Goal: Task Accomplishment & Management: Manage account settings

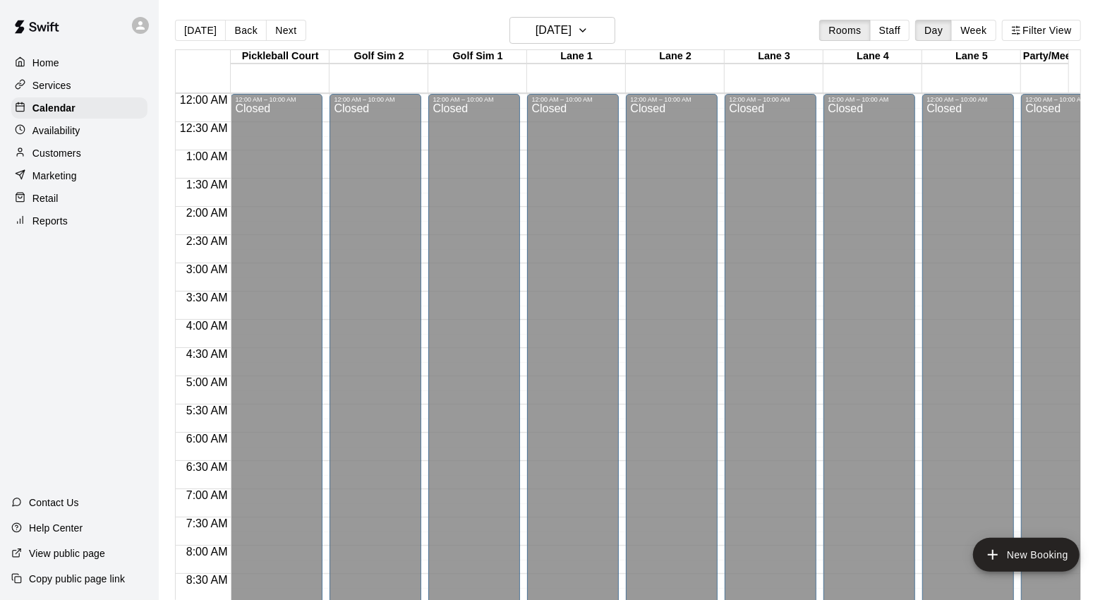
scroll to position [790, 0]
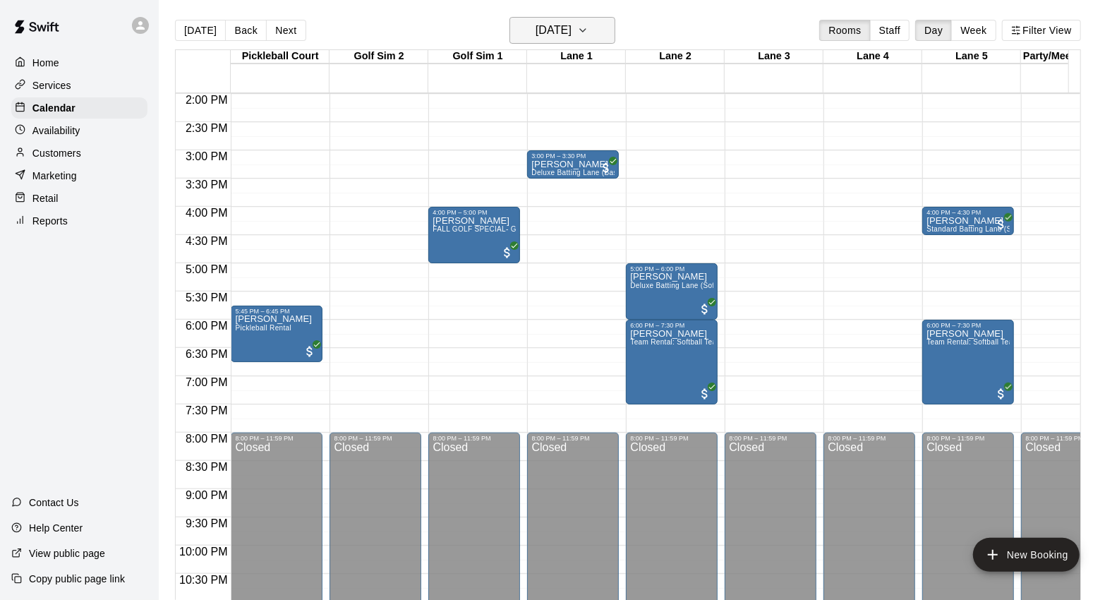
click at [551, 21] on h6 "[DATE]" at bounding box center [553, 30] width 36 height 20
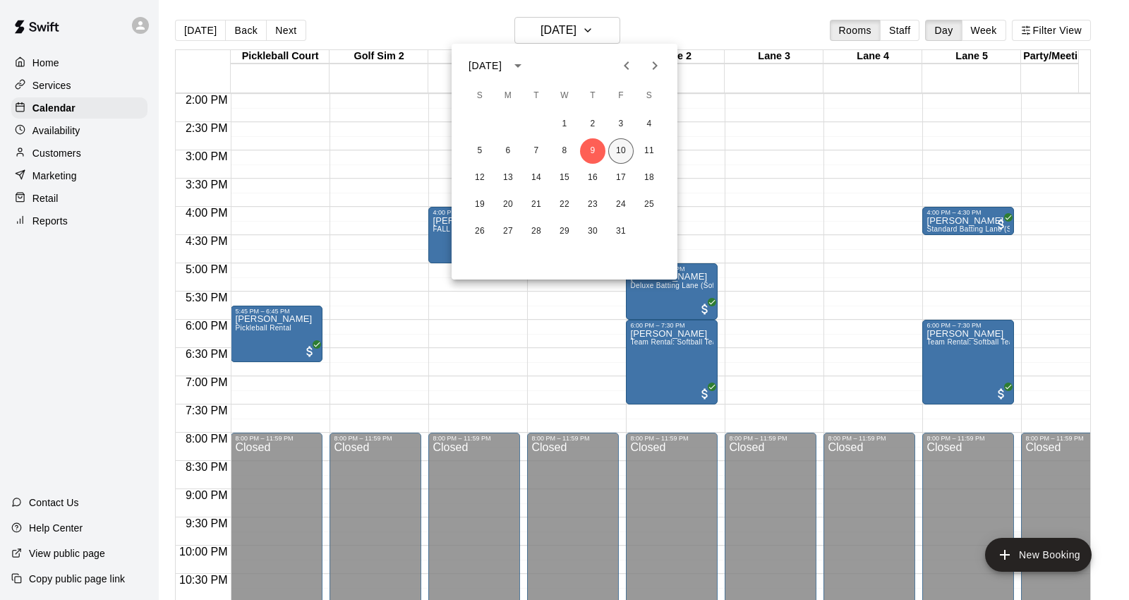
click at [622, 153] on button "10" at bounding box center [620, 150] width 25 height 25
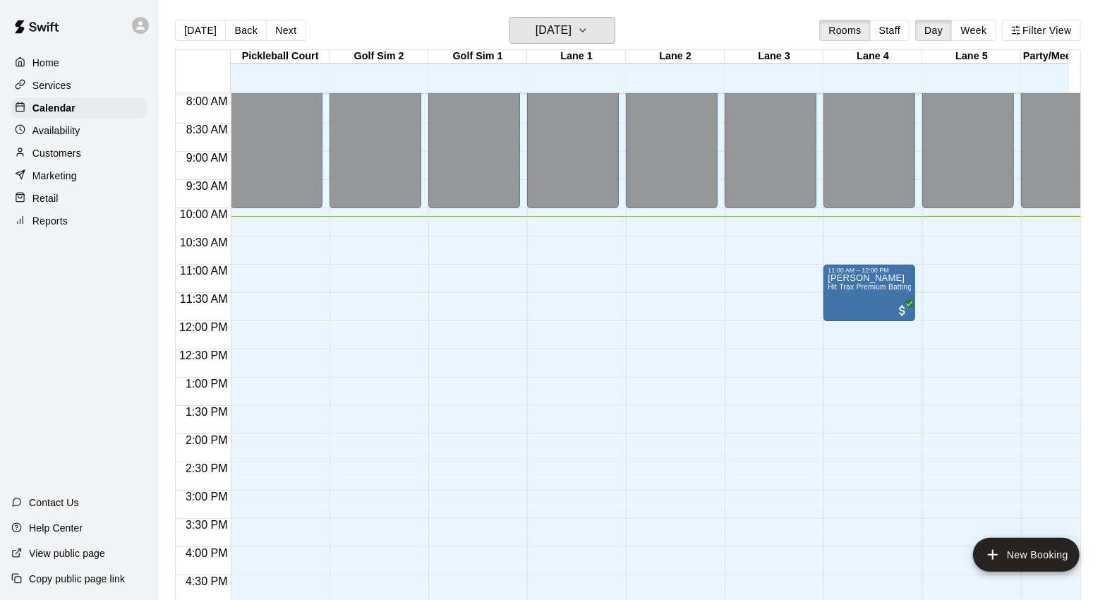
scroll to position [476, 0]
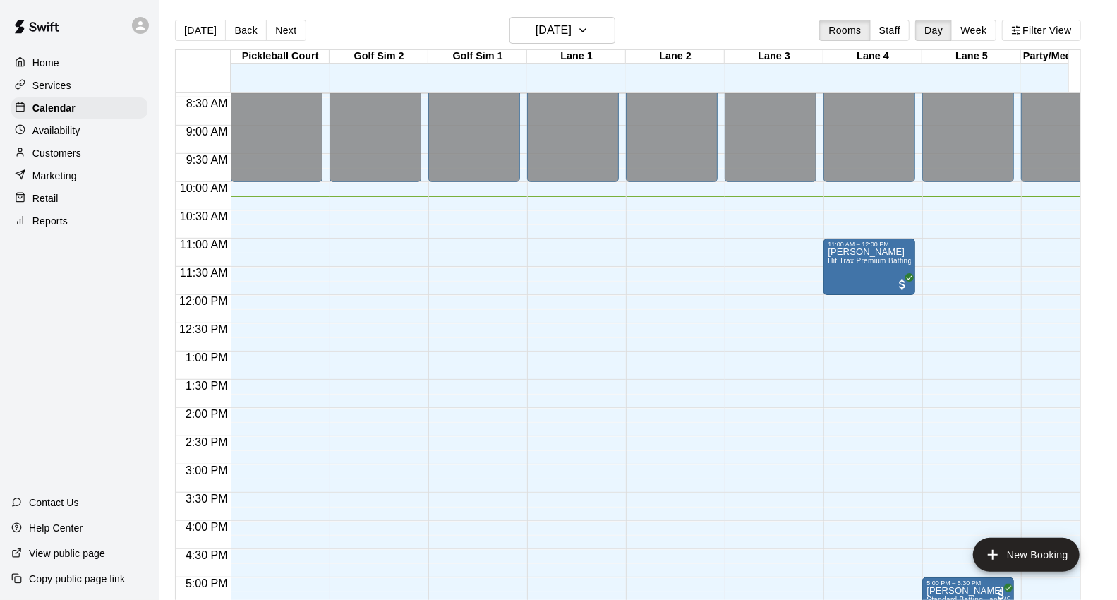
click at [93, 141] on div "Availability" at bounding box center [79, 130] width 136 height 21
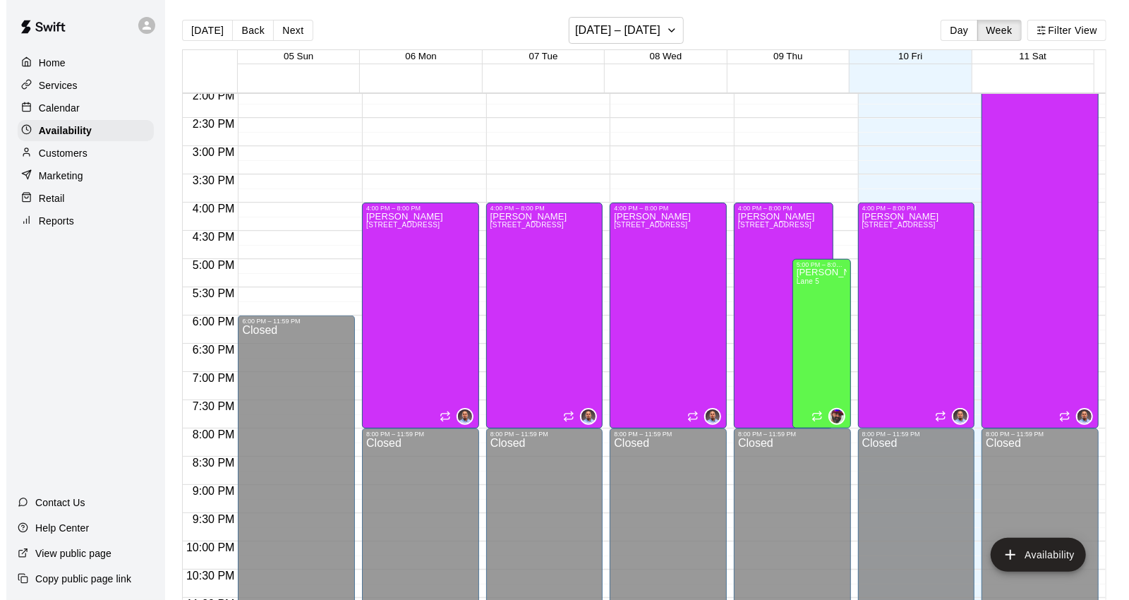
scroll to position [831, 0]
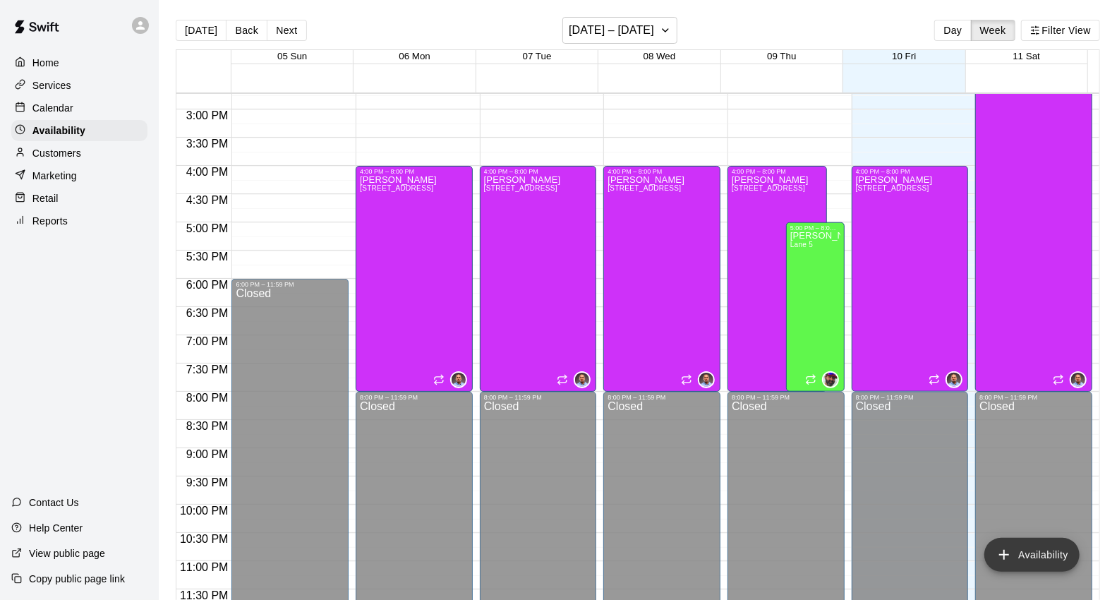
click at [1038, 547] on button "Availability" at bounding box center [1031, 555] width 95 height 34
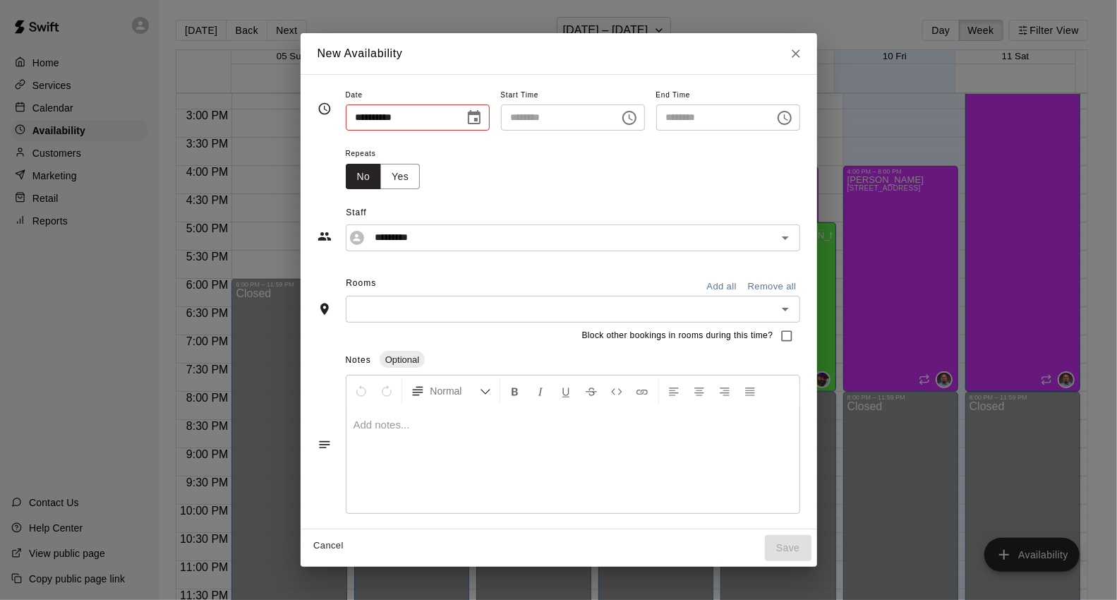
type input "**********"
type input "********"
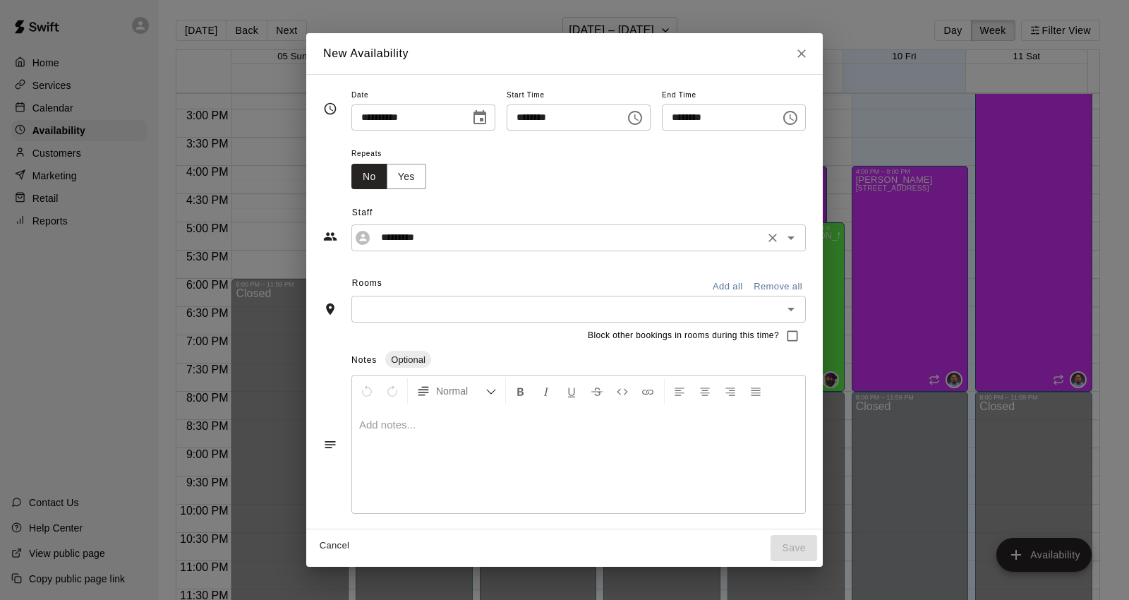
click at [427, 234] on input "*********" at bounding box center [567, 238] width 384 height 18
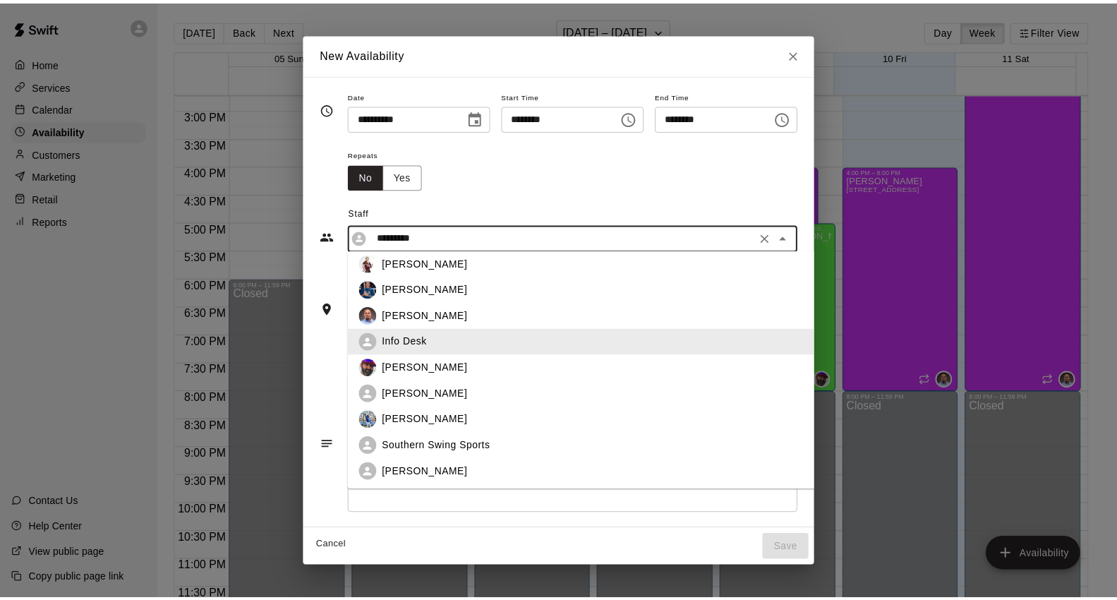
scroll to position [0, 0]
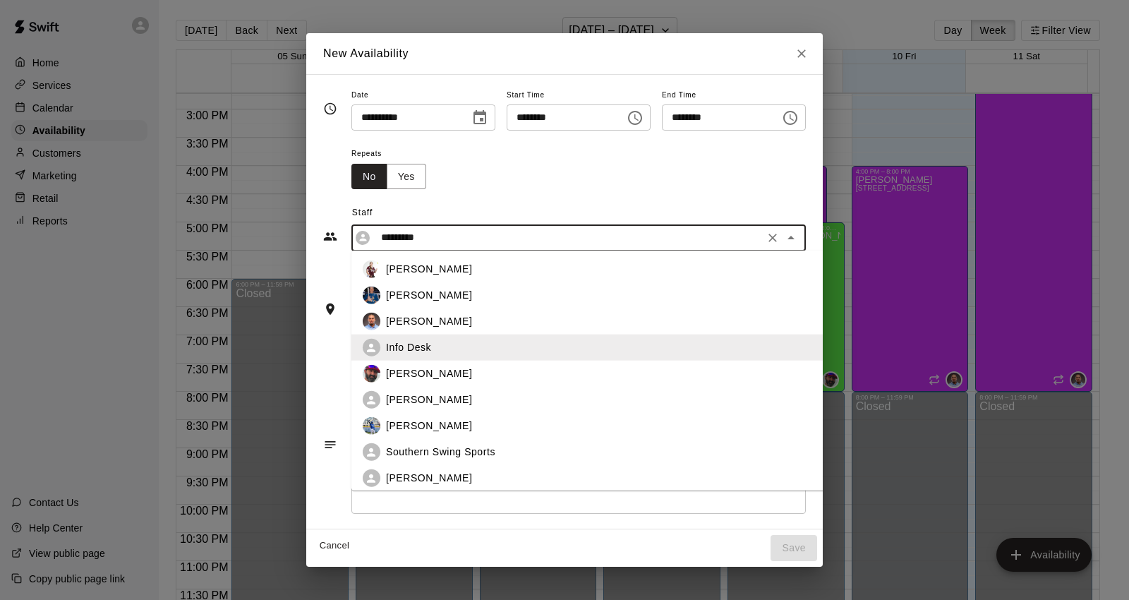
click at [468, 173] on div "Repeats No Yes" at bounding box center [578, 167] width 454 height 44
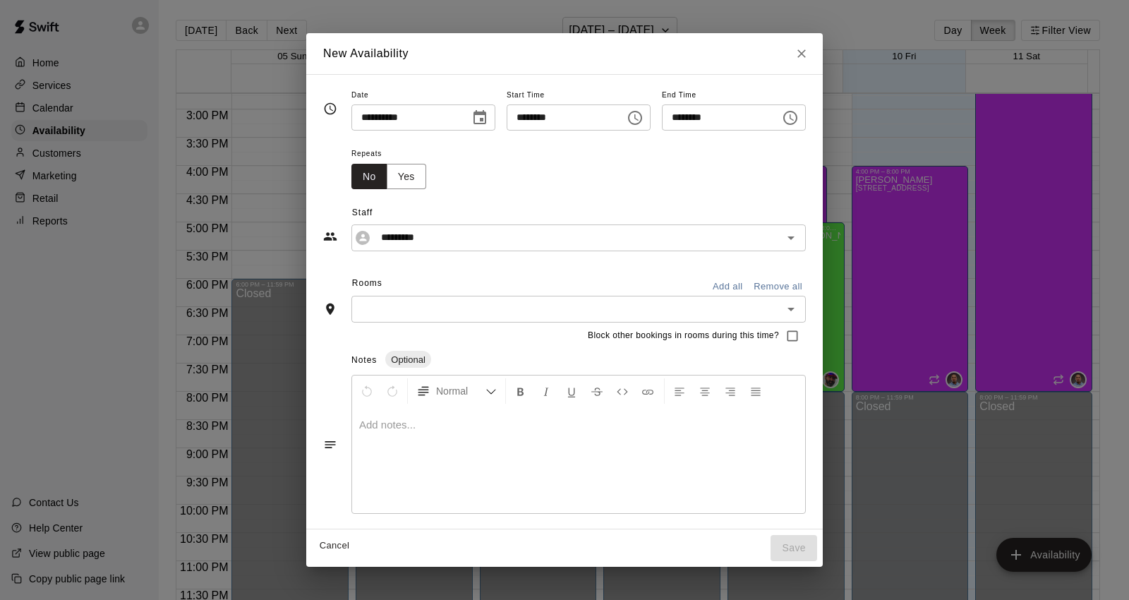
click at [808, 51] on icon "Close" at bounding box center [801, 54] width 14 height 14
type input "**********"
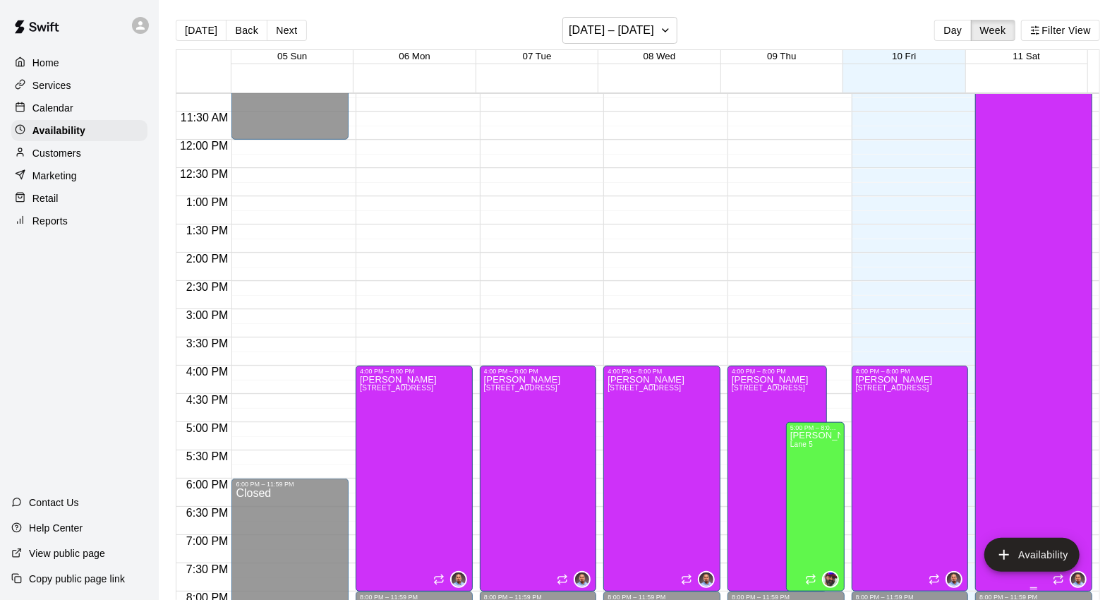
scroll to position [674, 0]
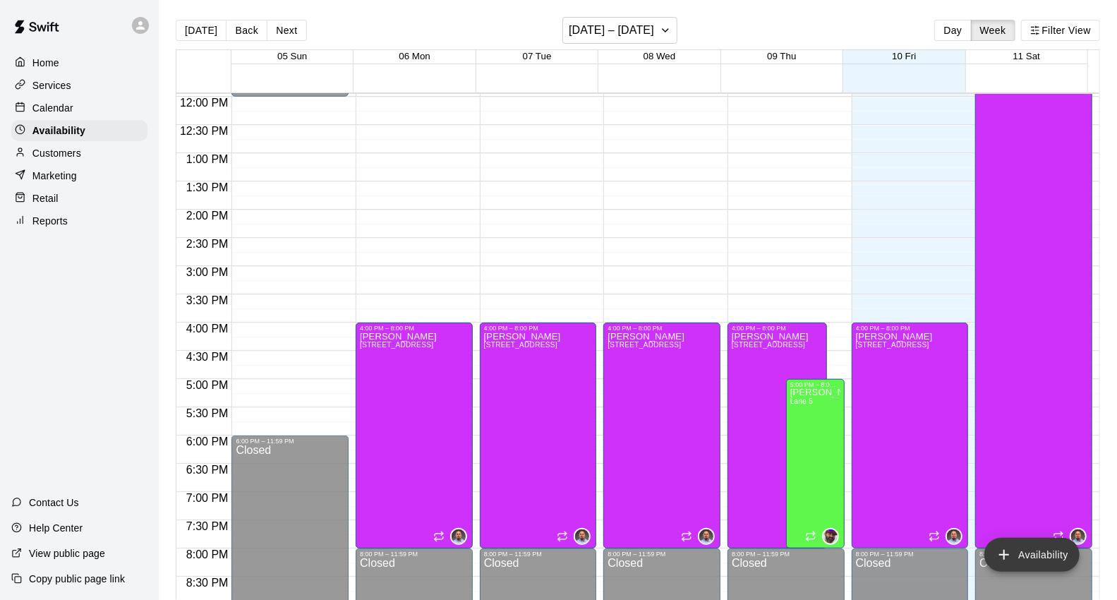
click at [1025, 545] on button "Availability" at bounding box center [1031, 555] width 95 height 34
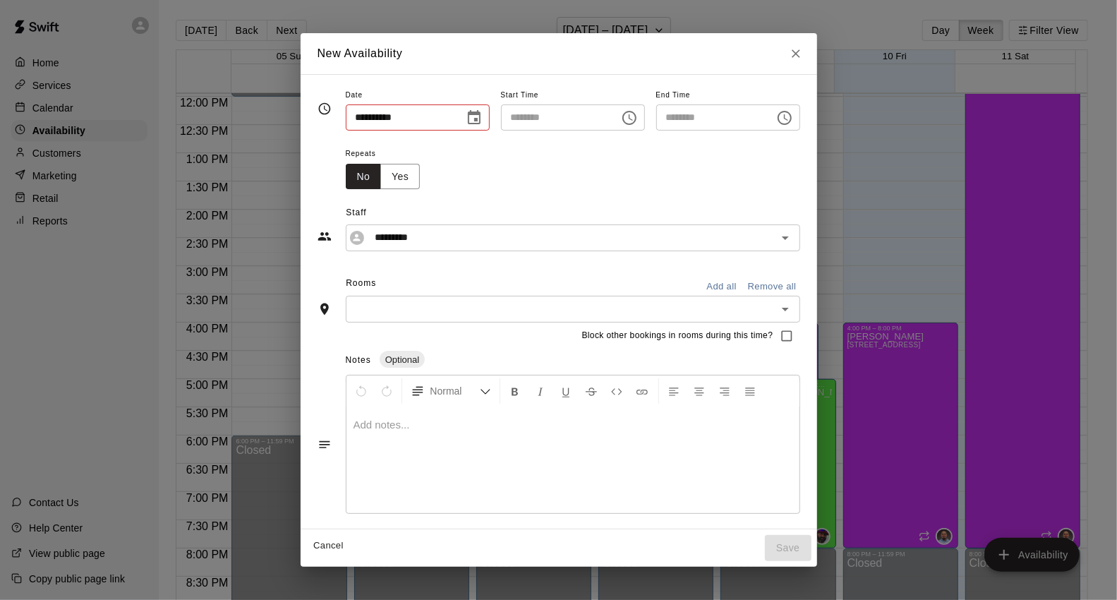
type input "**********"
type input "********"
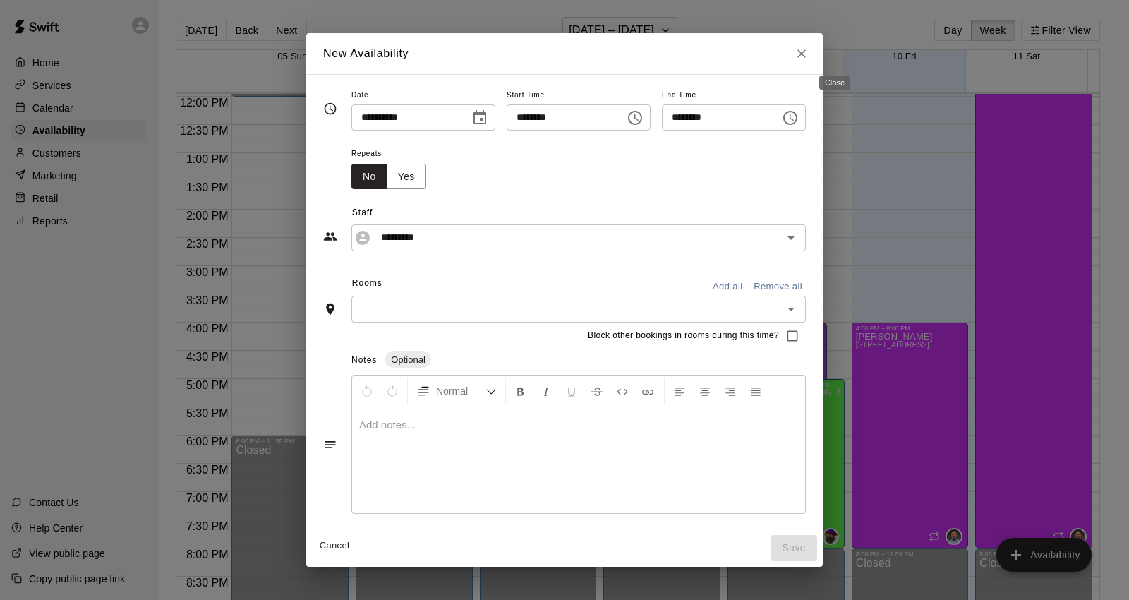
click at [808, 58] on icon "Close" at bounding box center [801, 54] width 14 height 14
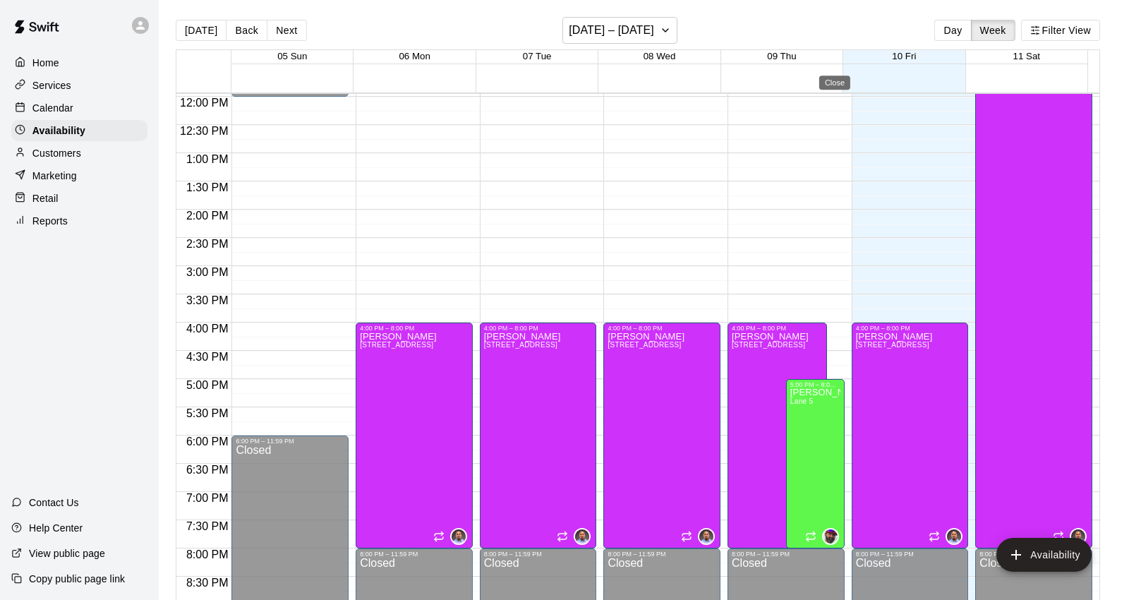
type input "**********"
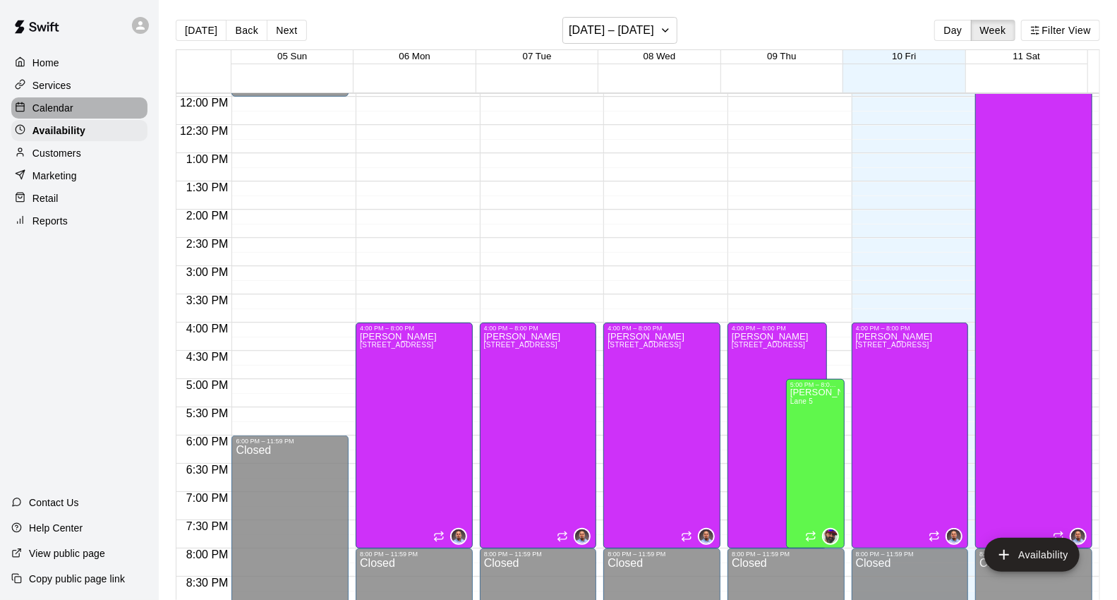
click at [72, 114] on p "Calendar" at bounding box center [52, 108] width 41 height 14
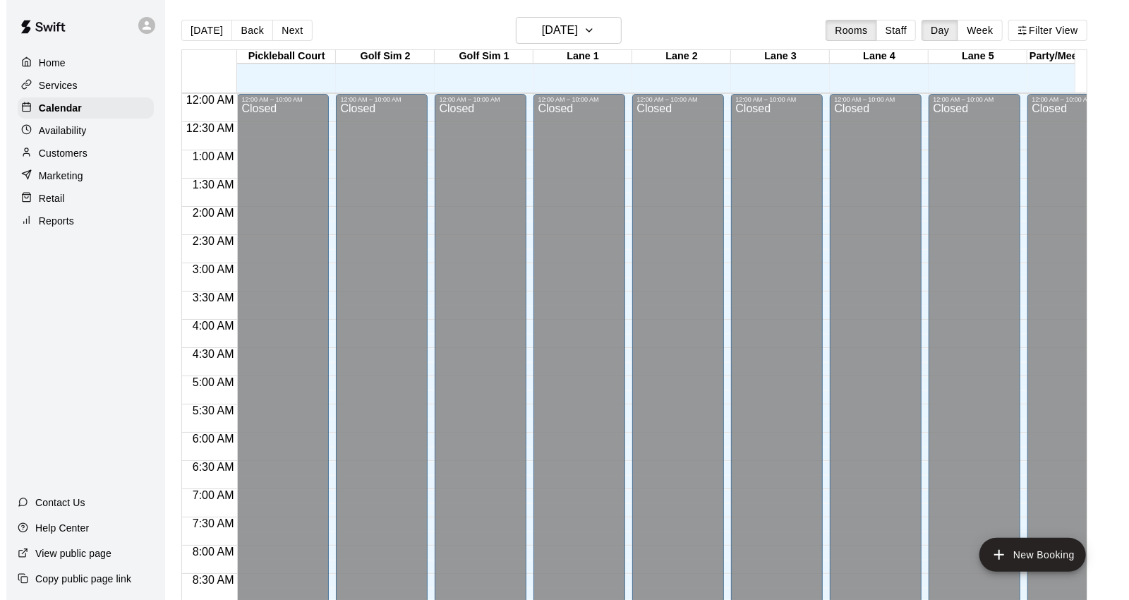
scroll to position [581, 0]
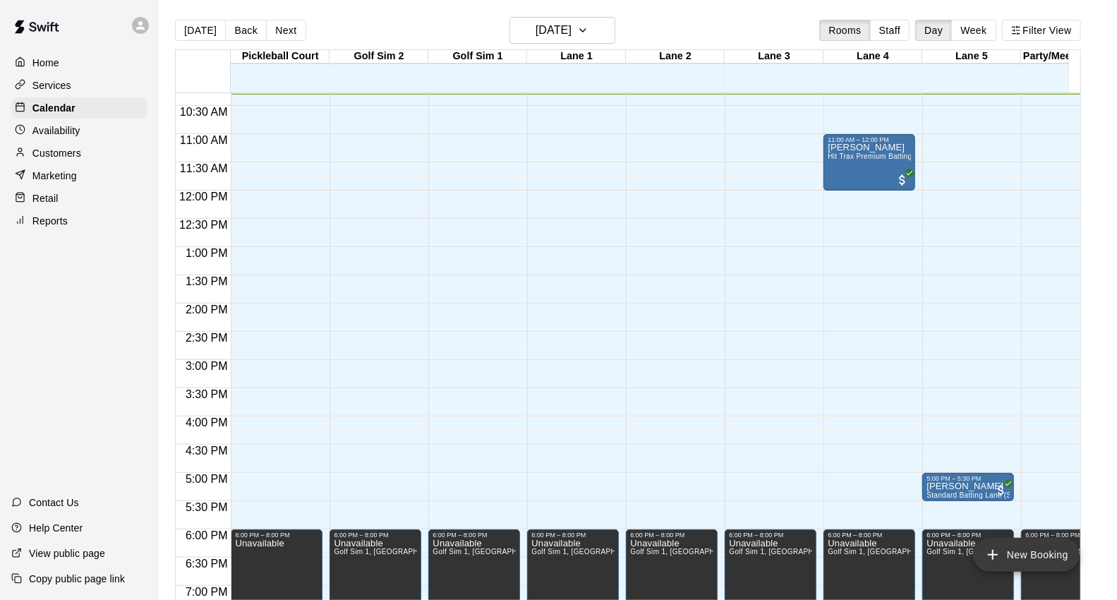
click at [1040, 554] on button "New Booking" at bounding box center [1026, 555] width 107 height 34
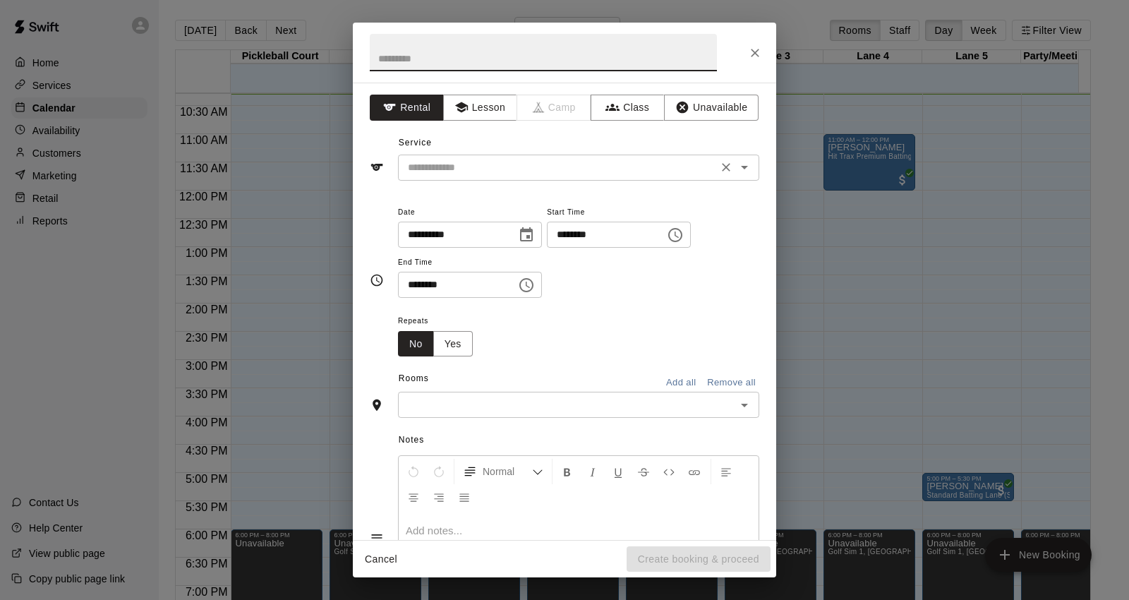
click at [459, 165] on input "text" at bounding box center [557, 168] width 311 height 18
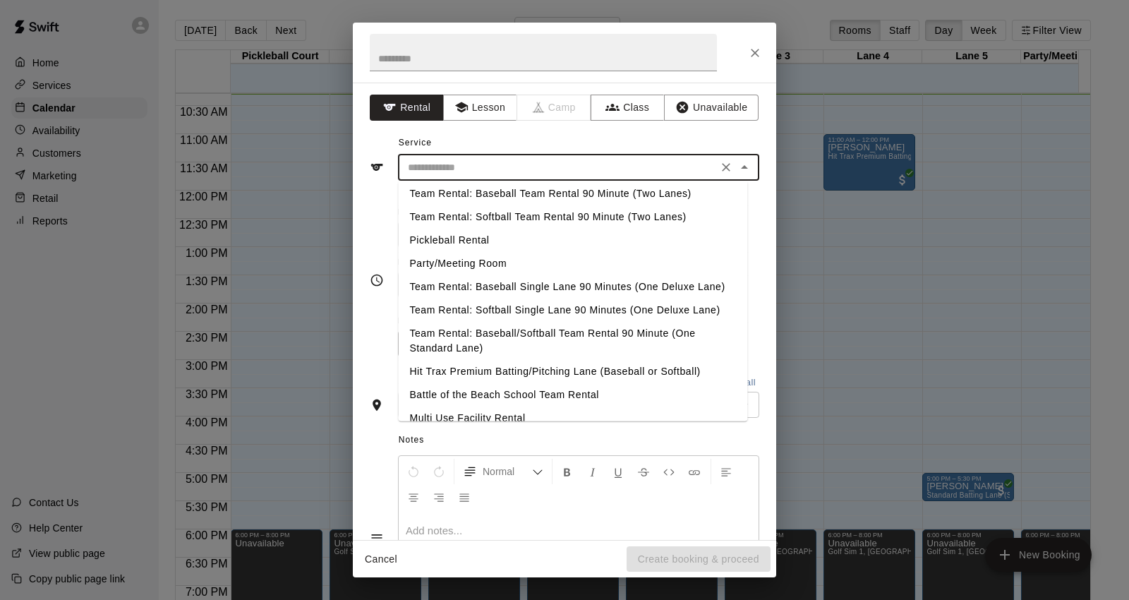
scroll to position [310, 0]
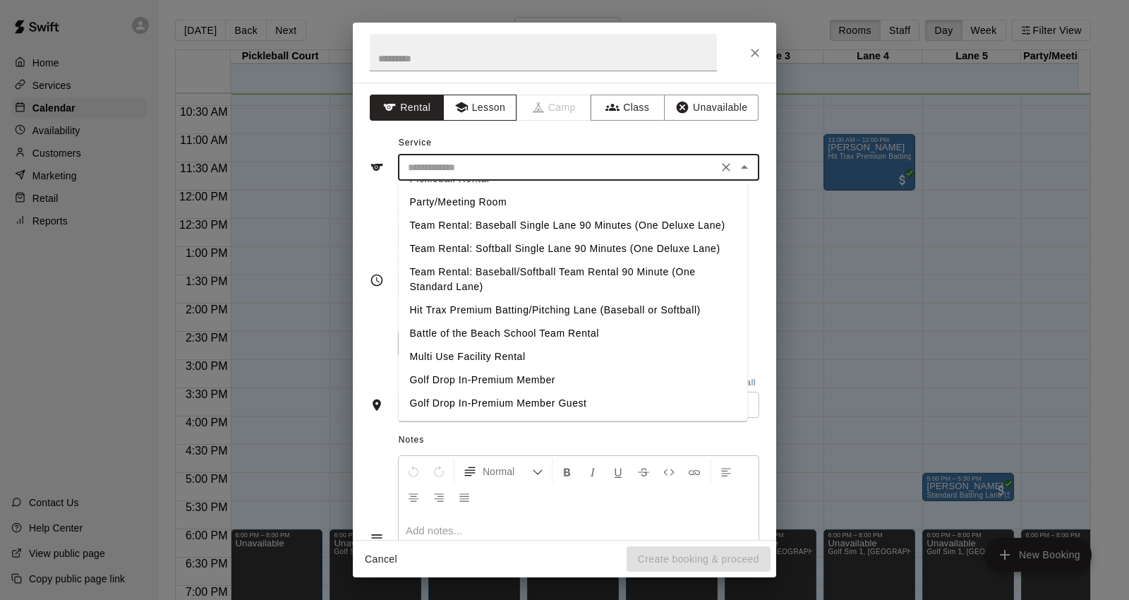
click at [483, 99] on button "Lesson" at bounding box center [480, 108] width 74 height 26
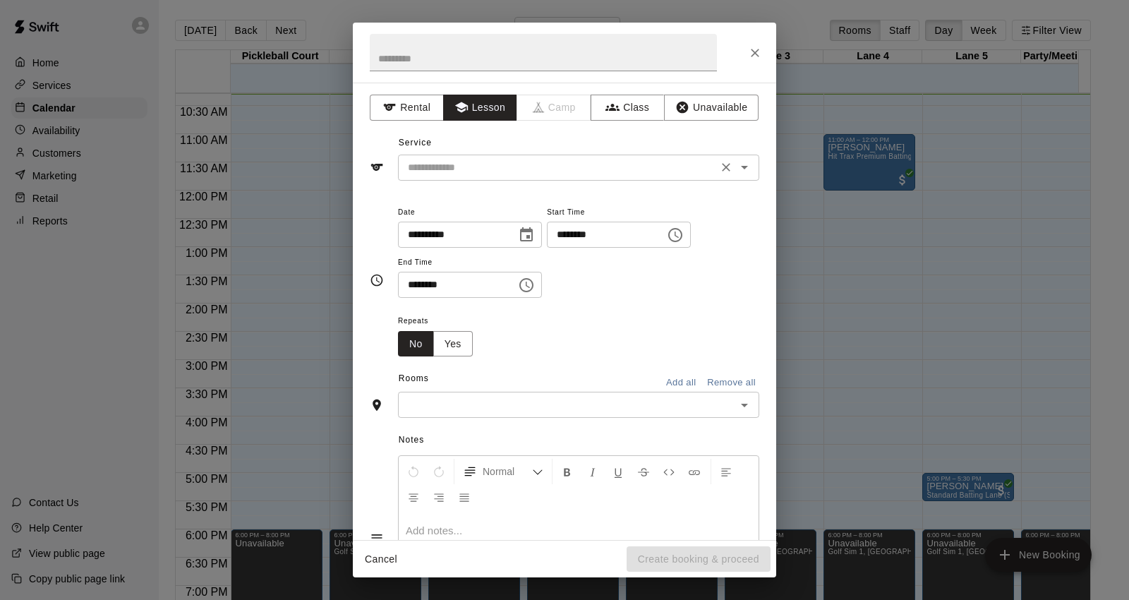
click at [498, 170] on input "text" at bounding box center [557, 168] width 311 height 18
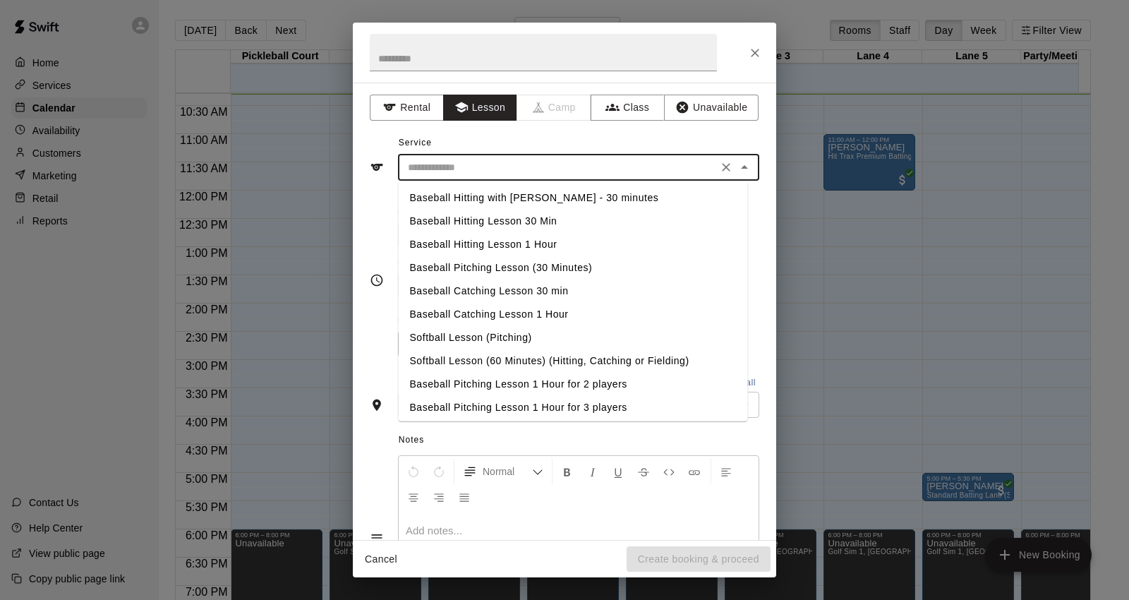
click at [524, 219] on li "Baseball Hitting Lesson 30 Min" at bounding box center [572, 221] width 349 height 23
type input "**********"
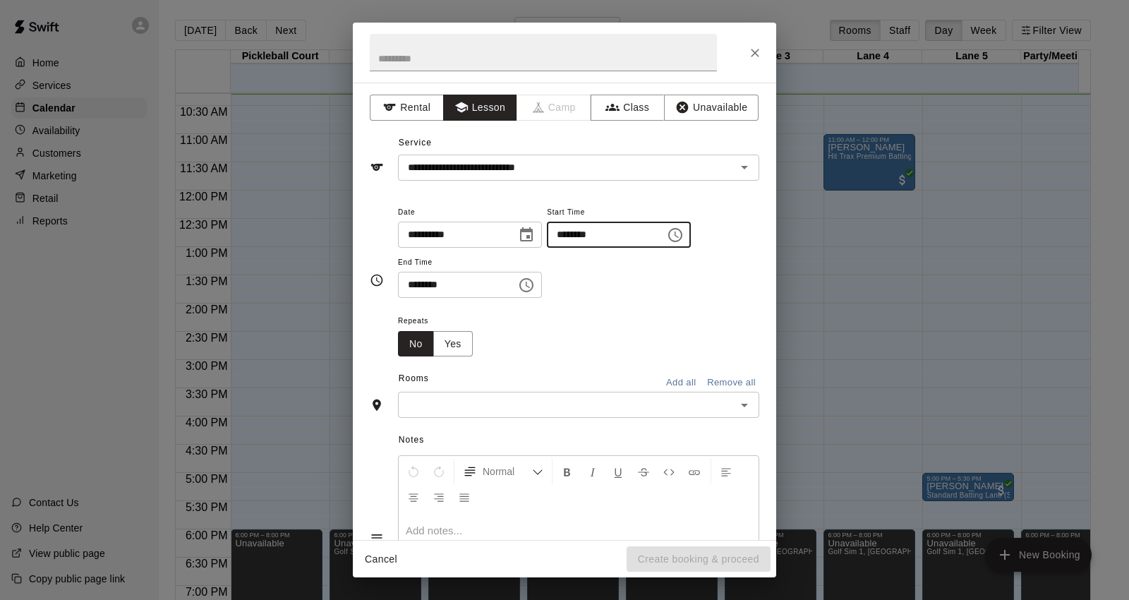
click at [644, 236] on input "********" at bounding box center [601, 235] width 109 height 26
click at [684, 230] on icon "Choose time, selected time is 10:00 AM" at bounding box center [675, 234] width 17 height 17
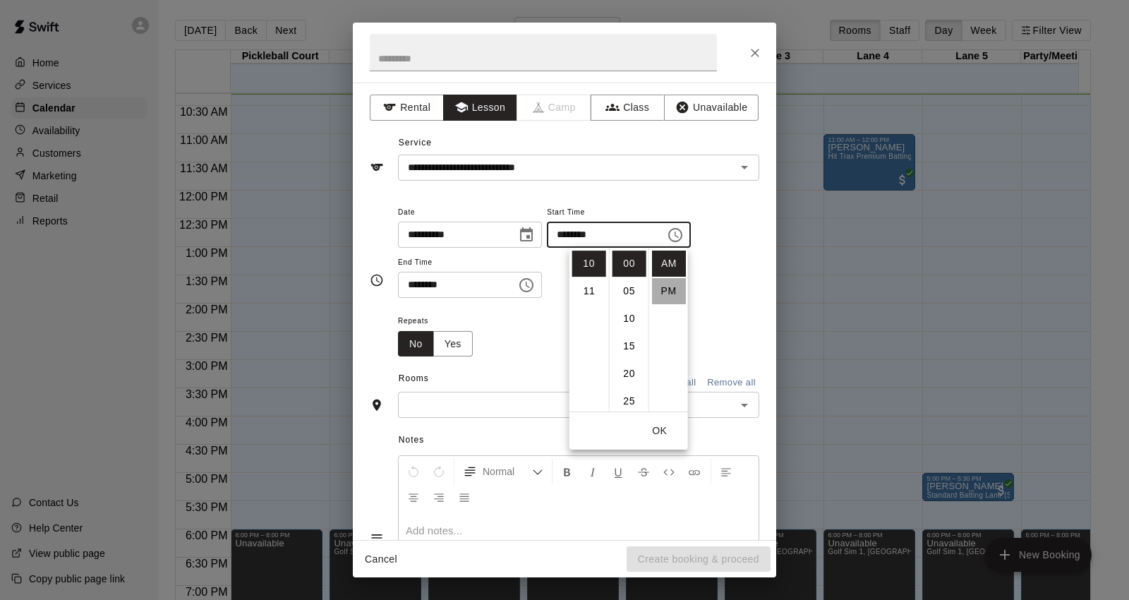
click at [669, 279] on li "PM" at bounding box center [669, 291] width 34 height 26
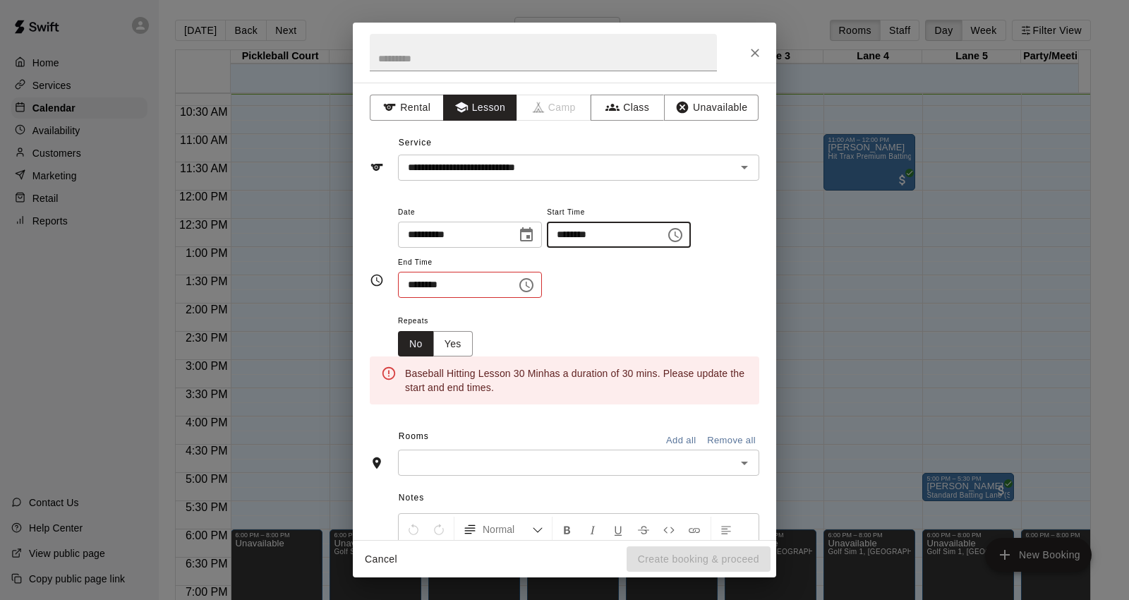
click at [655, 238] on input "********" at bounding box center [601, 235] width 109 height 26
click at [684, 235] on icon "Choose time, selected time is 10:00 PM" at bounding box center [675, 234] width 17 height 17
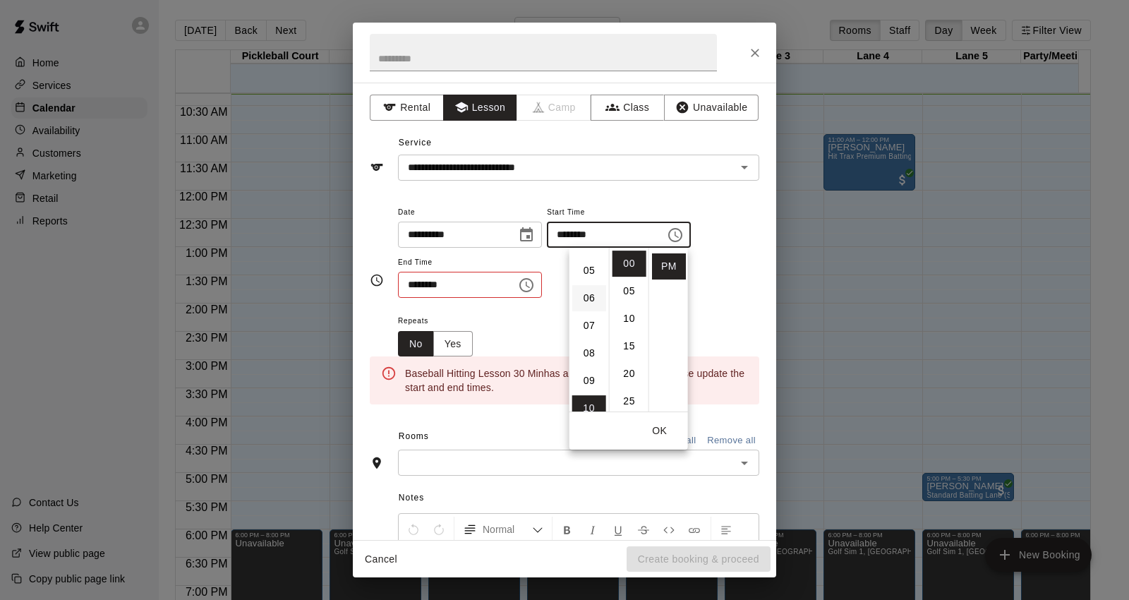
scroll to position [118, 0]
click at [583, 261] on li "04" at bounding box center [589, 256] width 34 height 26
type input "********"
click at [535, 289] on icon "Choose time, selected time is 10:30 AM" at bounding box center [526, 285] width 17 height 17
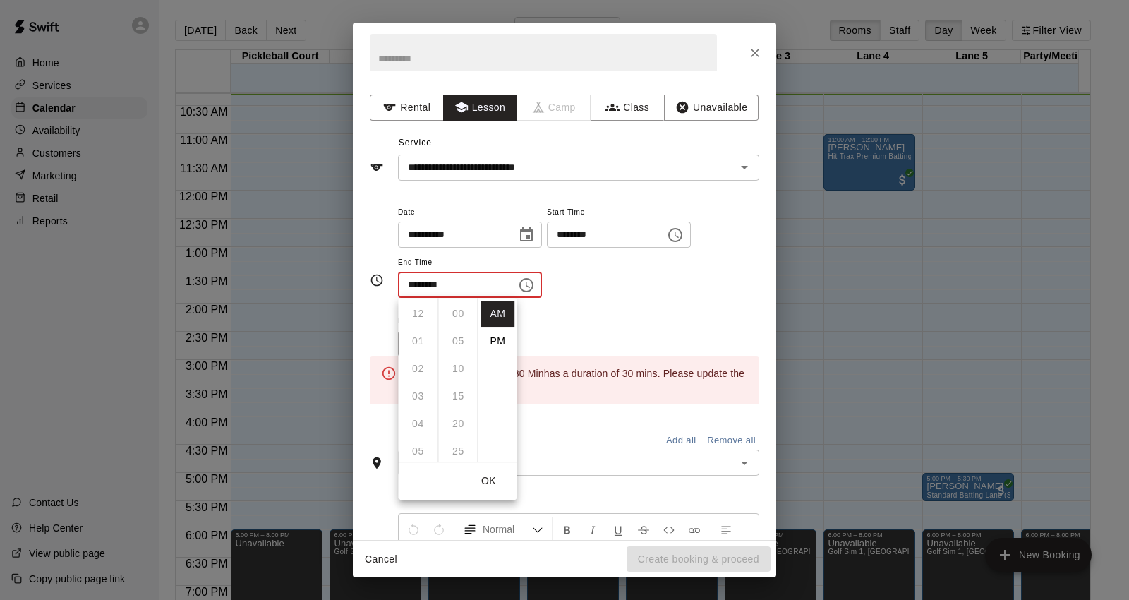
scroll to position [165, 0]
click at [494, 332] on li "PM" at bounding box center [497, 341] width 34 height 26
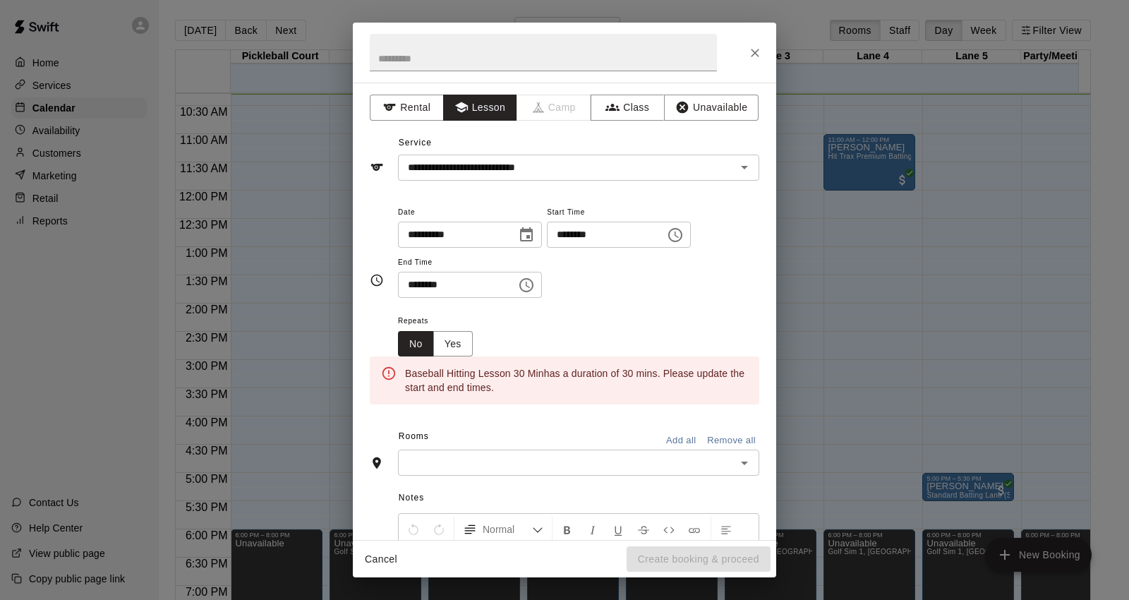
scroll to position [25, 0]
click at [535, 284] on icon "Choose time, selected time is 10:30 PM" at bounding box center [526, 285] width 17 height 17
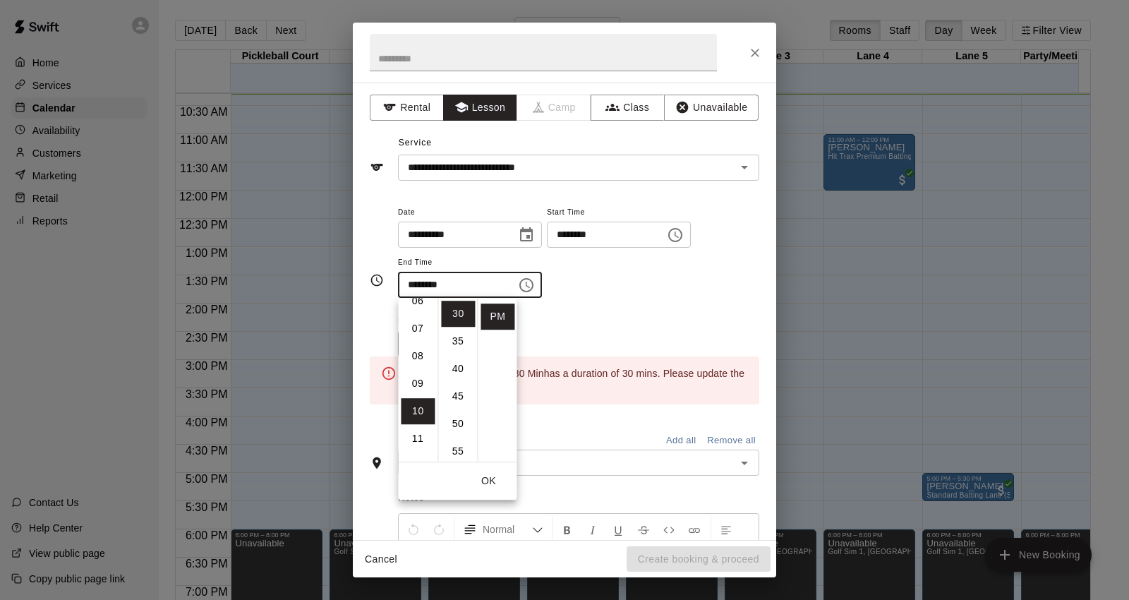
scroll to position [118, 0]
click at [422, 300] on li "04" at bounding box center [418, 306] width 34 height 26
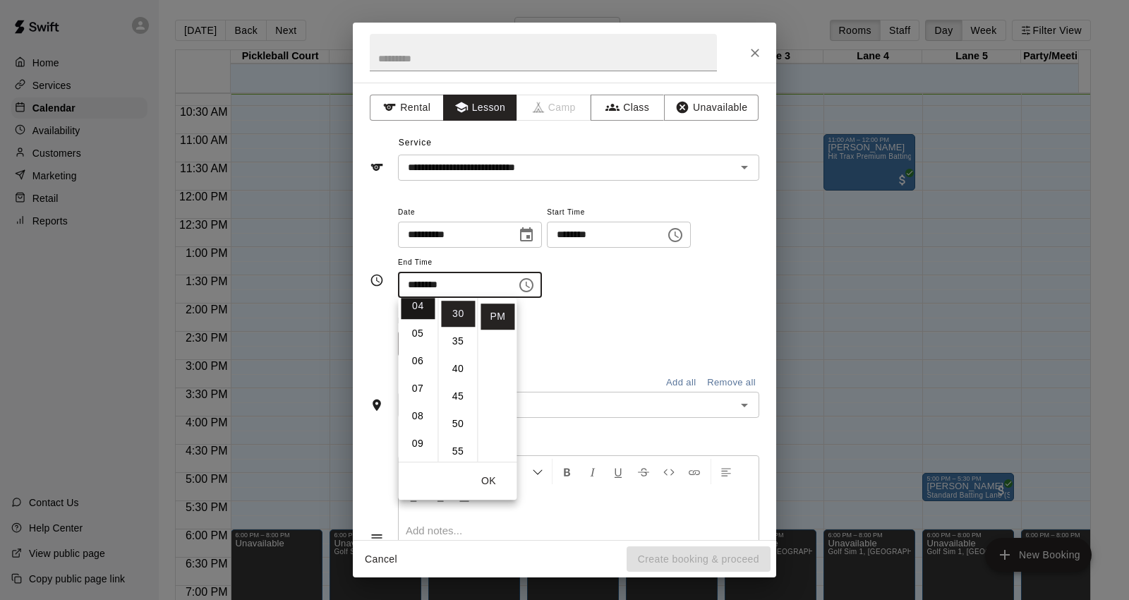
type input "********"
click at [622, 370] on div "Rooms Add all Remove all" at bounding box center [564, 380] width 389 height 24
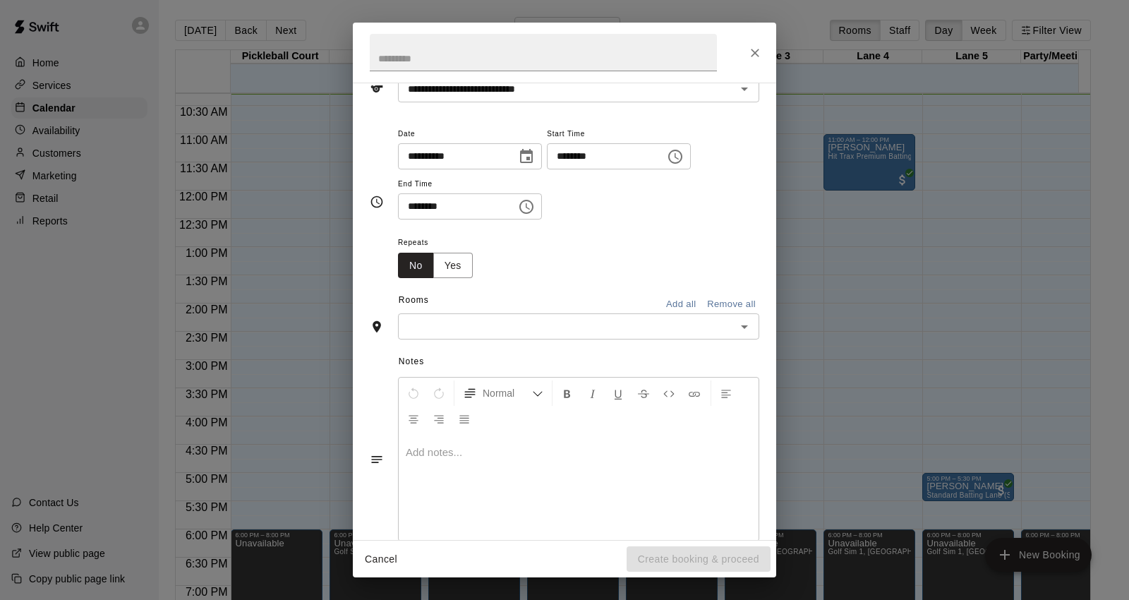
scroll to position [107, 0]
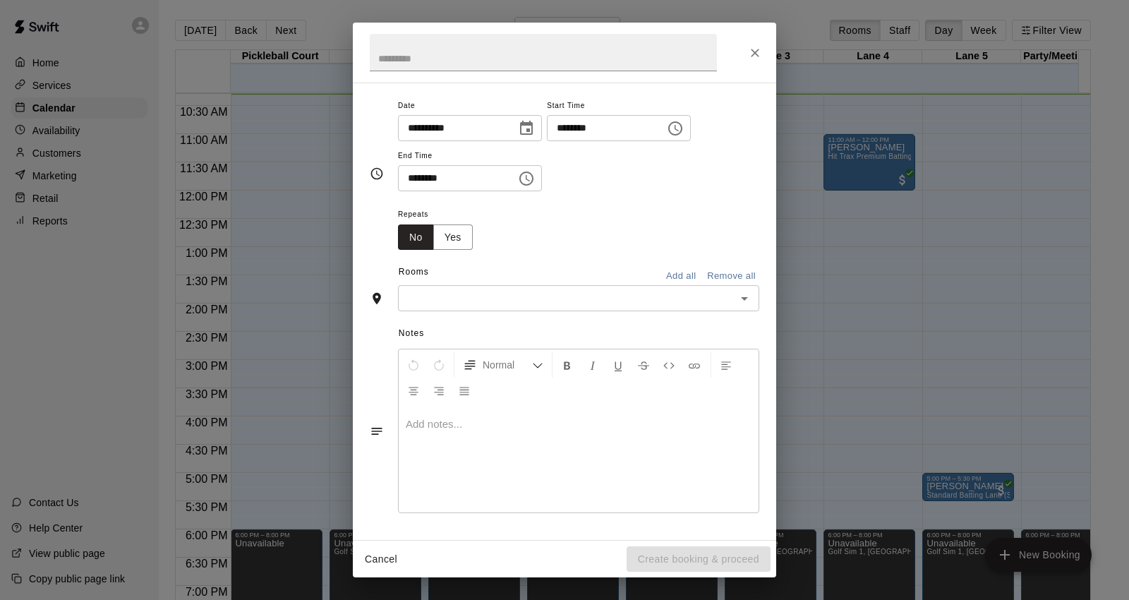
click at [482, 283] on div "Rooms Add all Remove all" at bounding box center [564, 273] width 389 height 24
click at [481, 295] on input "text" at bounding box center [566, 298] width 329 height 18
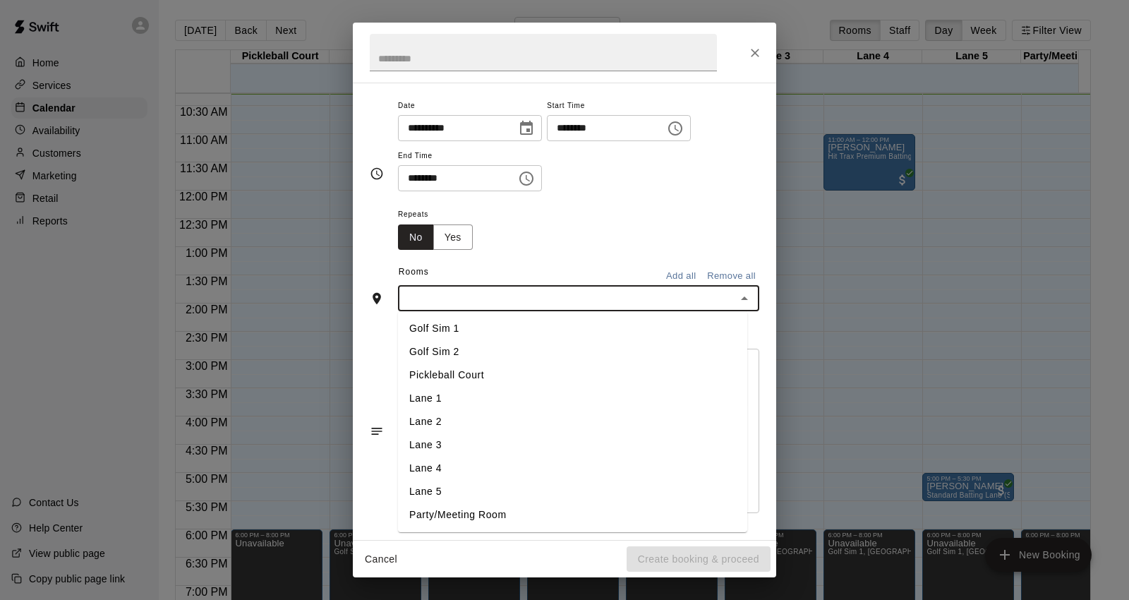
click at [464, 494] on li "Lane 5" at bounding box center [572, 491] width 349 height 23
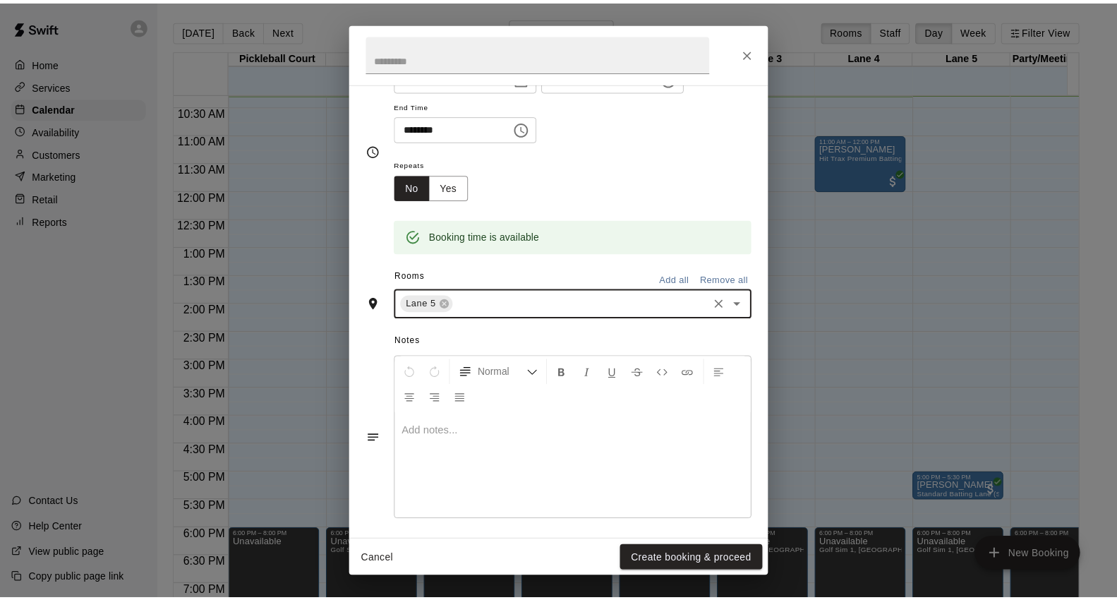
scroll to position [164, 0]
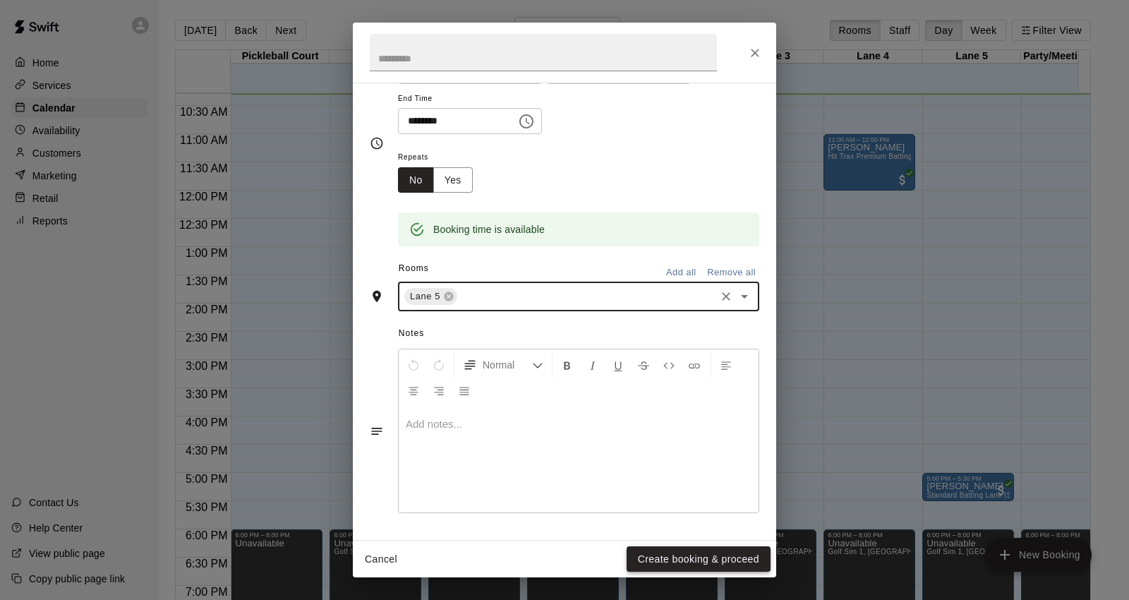
click at [679, 552] on button "Create booking & proceed" at bounding box center [698, 559] width 144 height 26
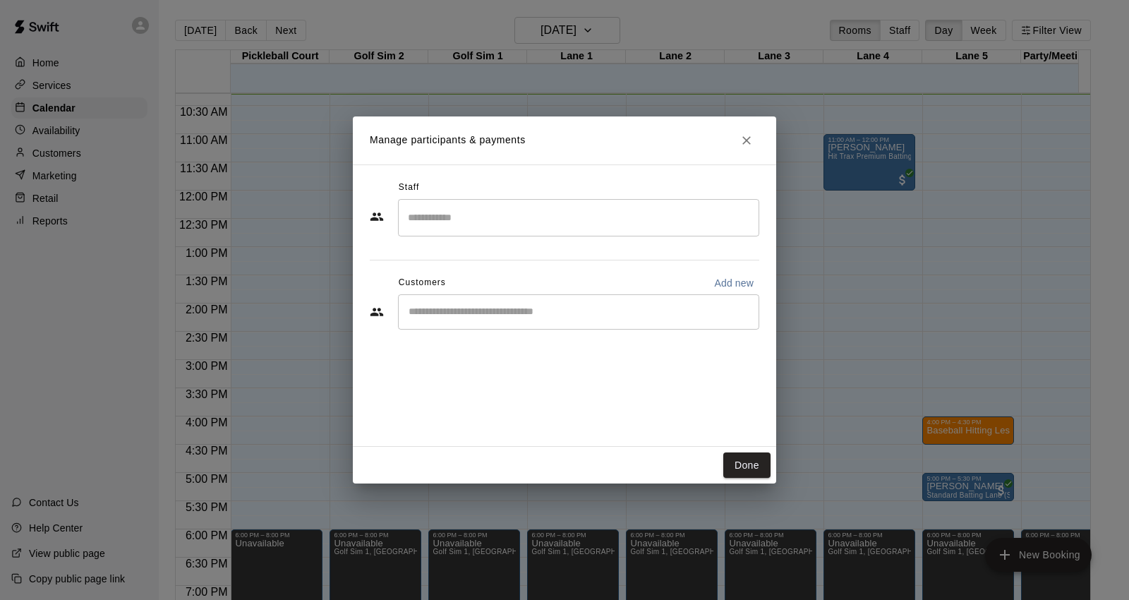
click at [487, 233] on div "​" at bounding box center [578, 217] width 361 height 37
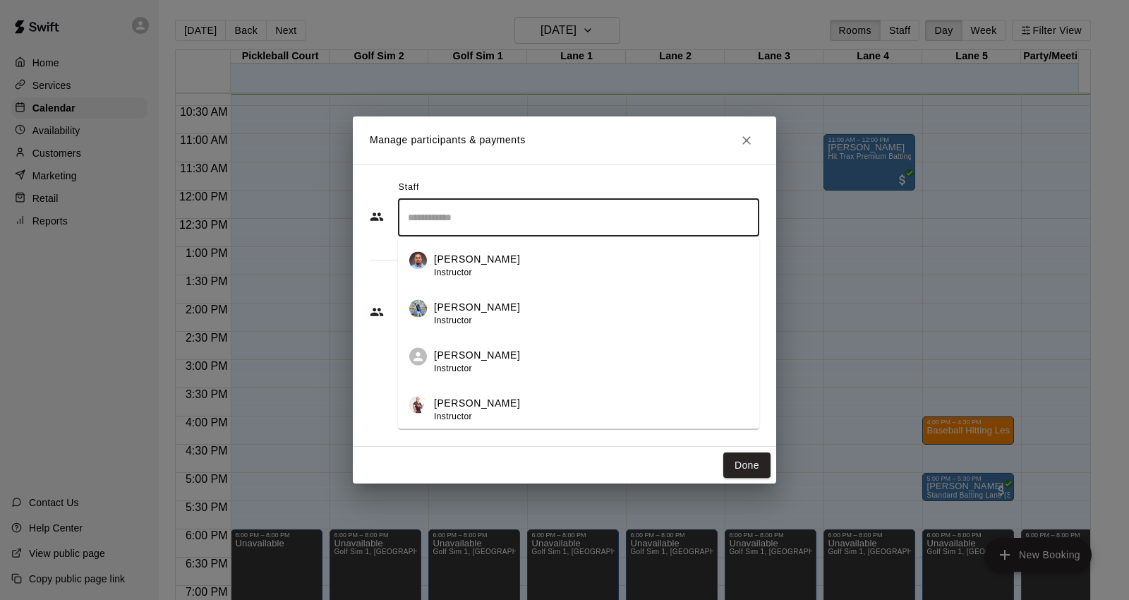
click at [497, 252] on p "[PERSON_NAME]" at bounding box center [477, 259] width 86 height 15
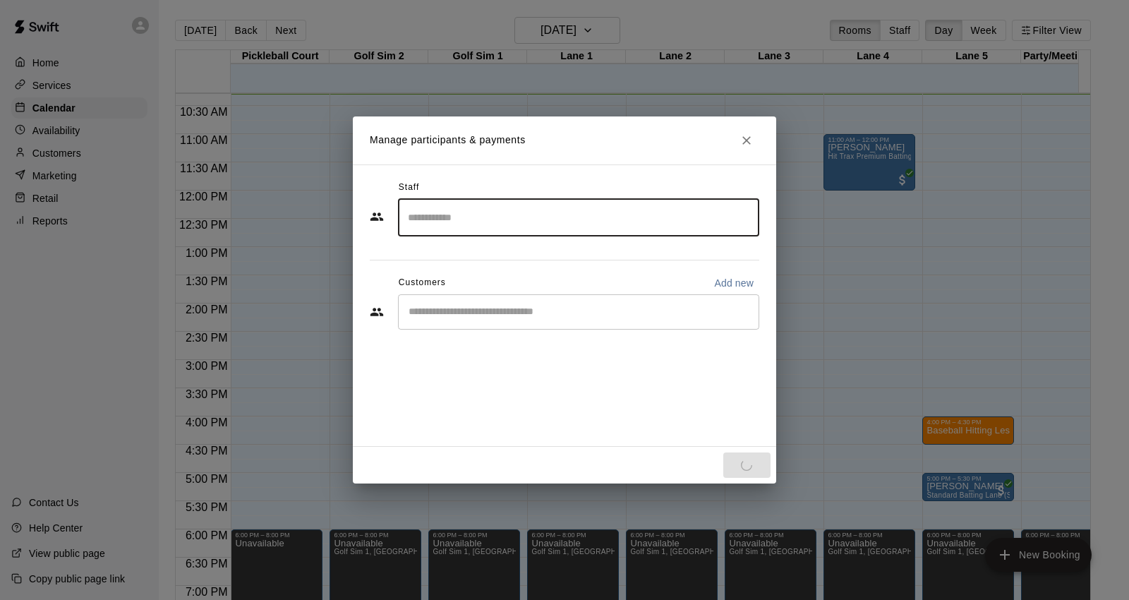
click at [488, 220] on input "Search staff" at bounding box center [578, 217] width 348 height 25
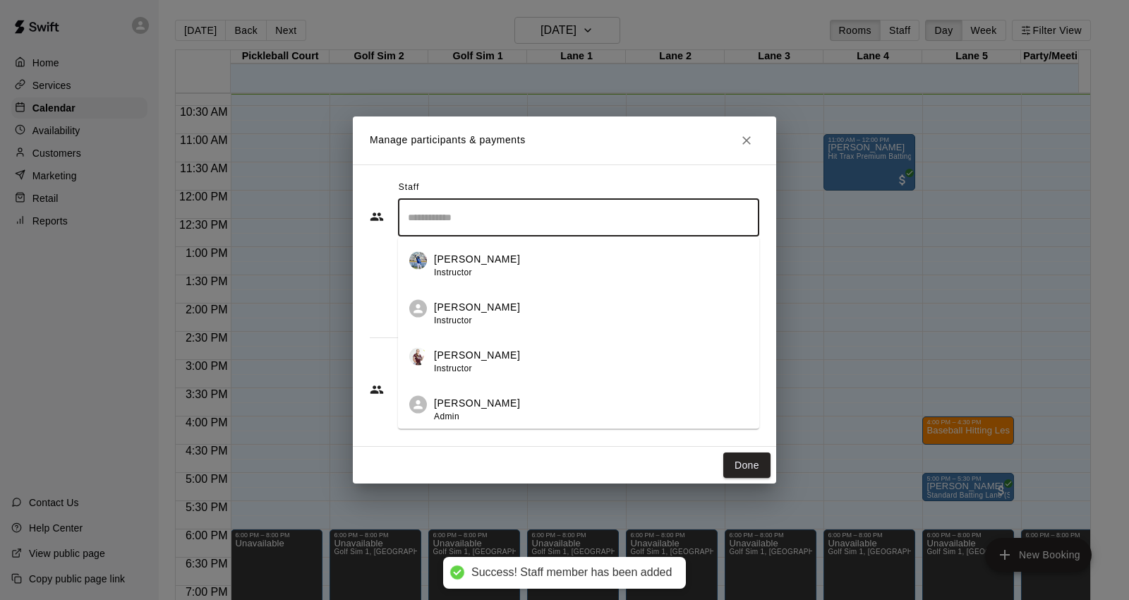
click at [475, 263] on p "[PERSON_NAME]" at bounding box center [477, 259] width 86 height 15
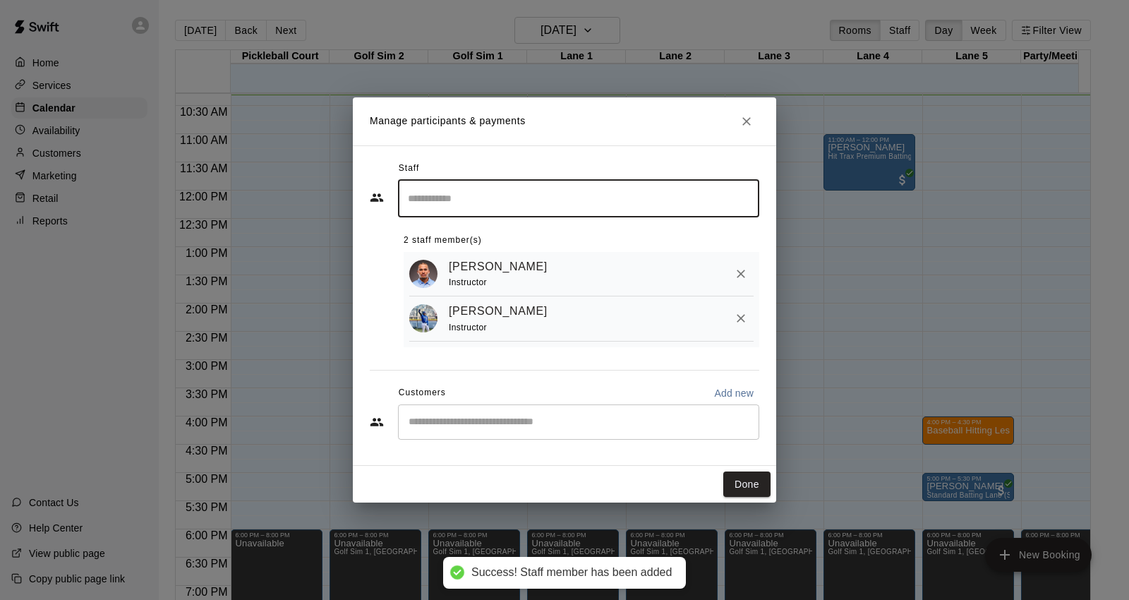
click at [743, 322] on icon "Remove" at bounding box center [740, 319] width 8 height 8
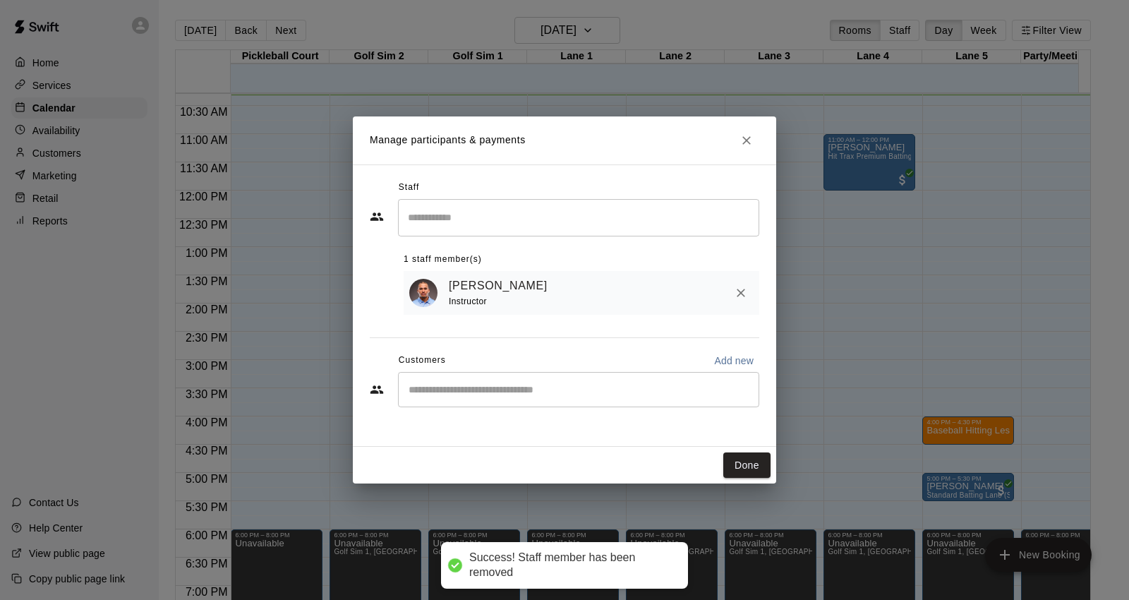
click at [492, 384] on div "​" at bounding box center [578, 389] width 361 height 35
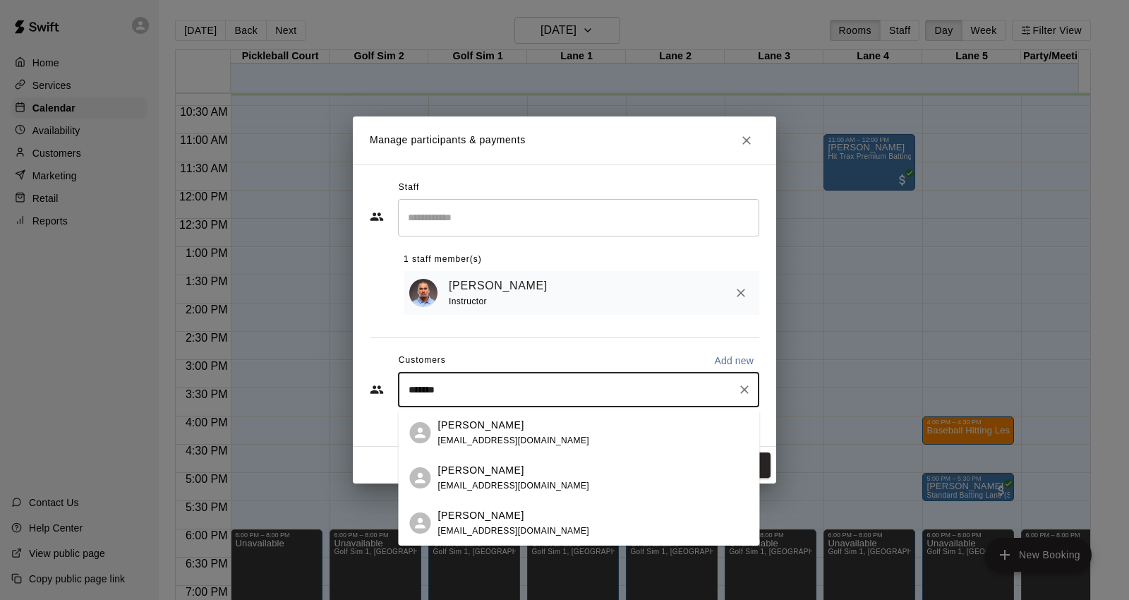
type input "*******"
click at [547, 470] on div "[PERSON_NAME] [EMAIL_ADDRESS][DOMAIN_NAME]" at bounding box center [592, 478] width 310 height 30
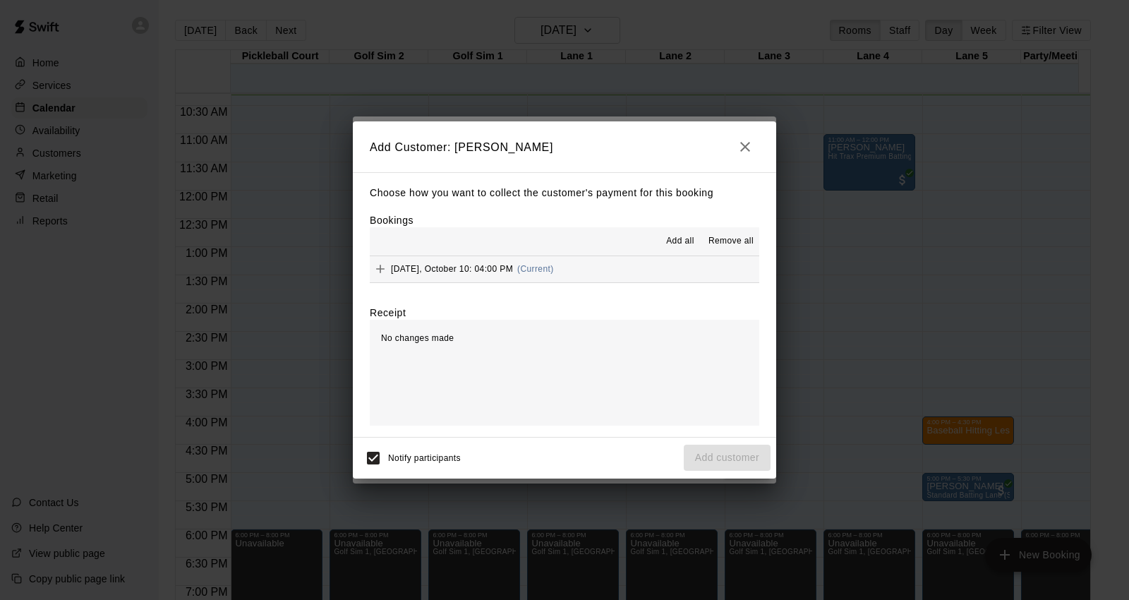
click at [691, 231] on button "Add all" at bounding box center [679, 241] width 45 height 23
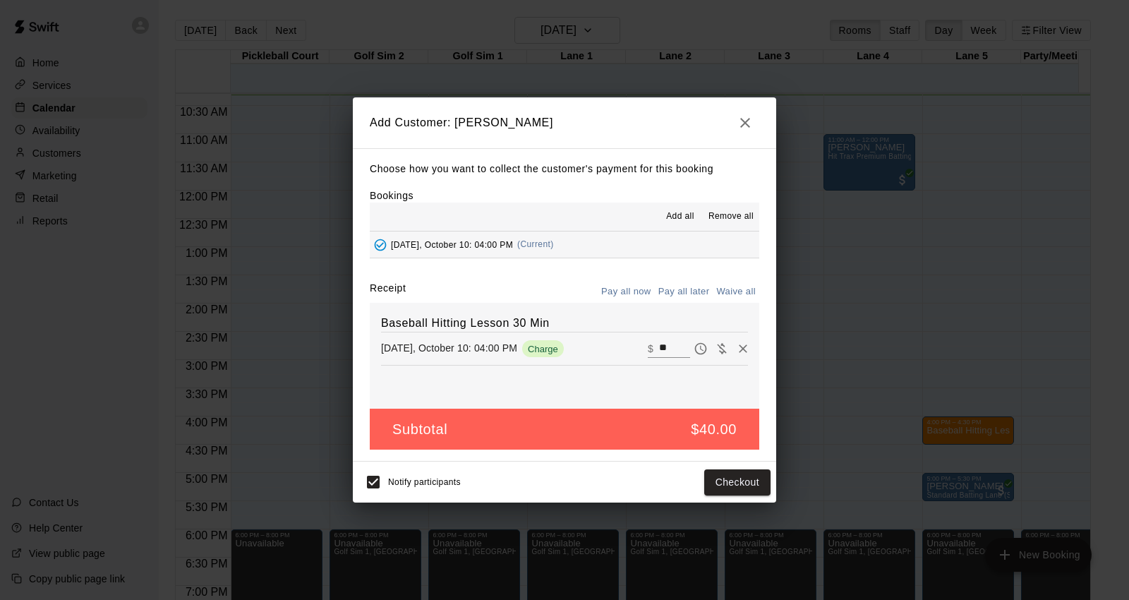
click at [673, 289] on button "Pay all later" at bounding box center [684, 292] width 59 height 22
click at [723, 476] on button "Add customer" at bounding box center [727, 482] width 87 height 26
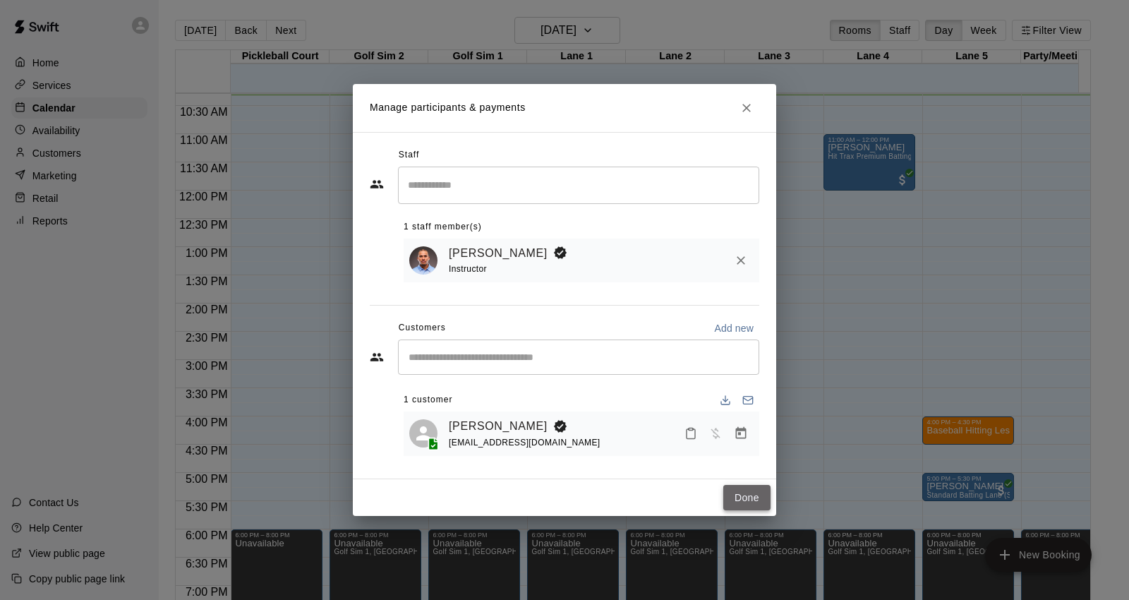
click at [753, 507] on button "Done" at bounding box center [746, 498] width 47 height 26
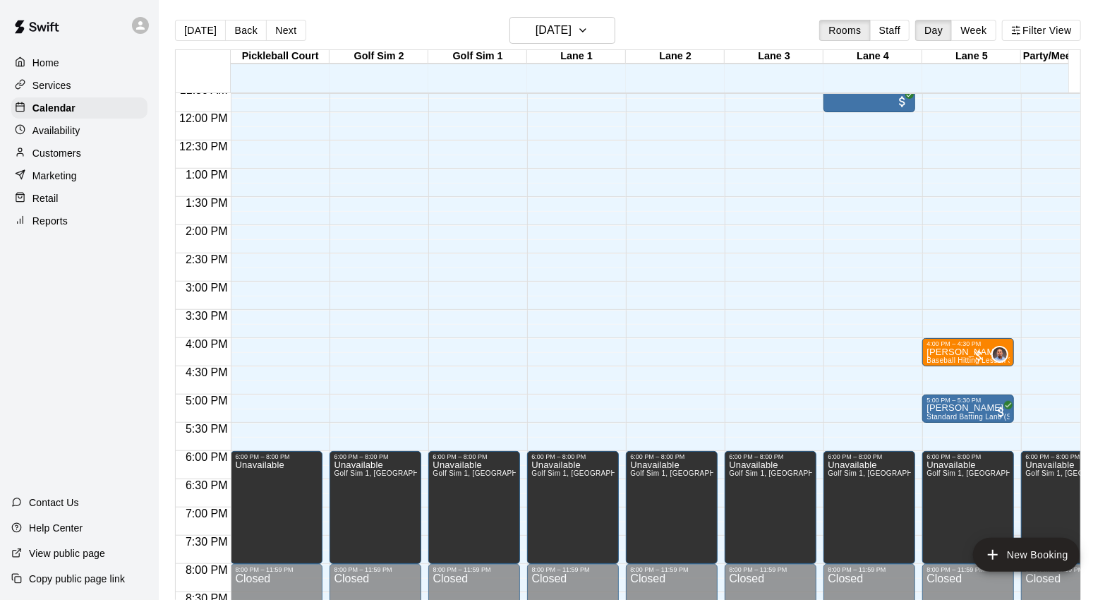
scroll to position [581, 0]
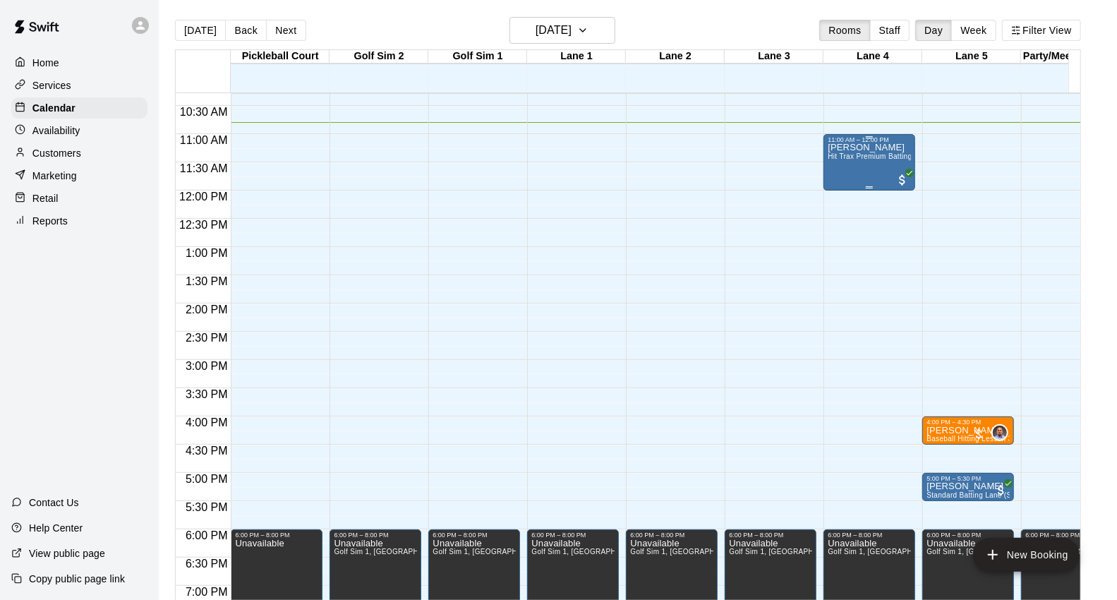
click at [859, 137] on div at bounding box center [868, 137] width 83 height 2
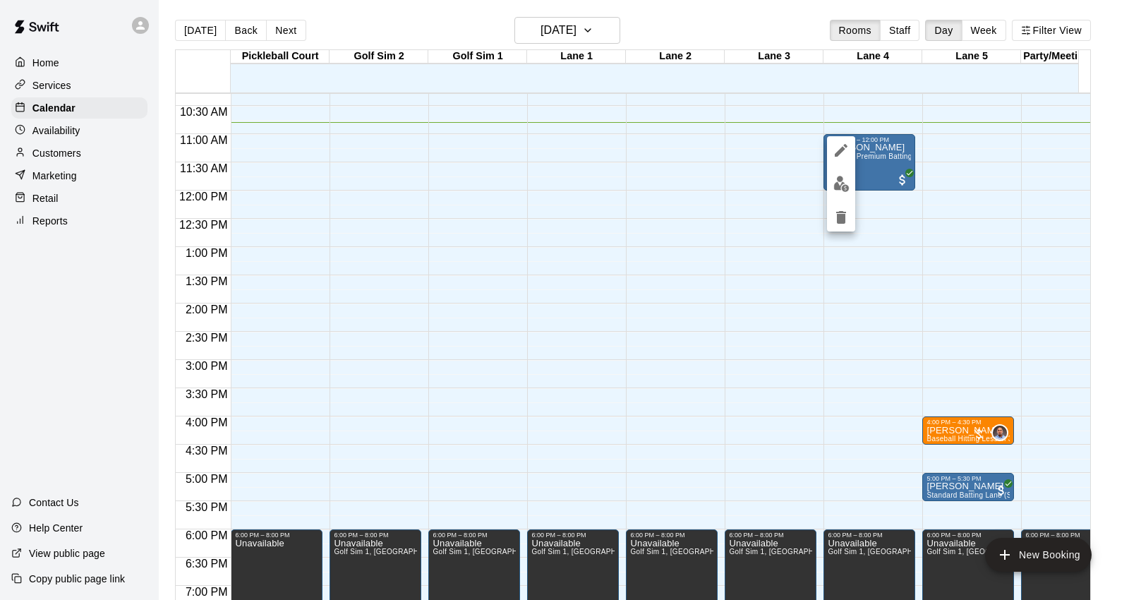
click at [879, 170] on div at bounding box center [564, 300] width 1129 height 600
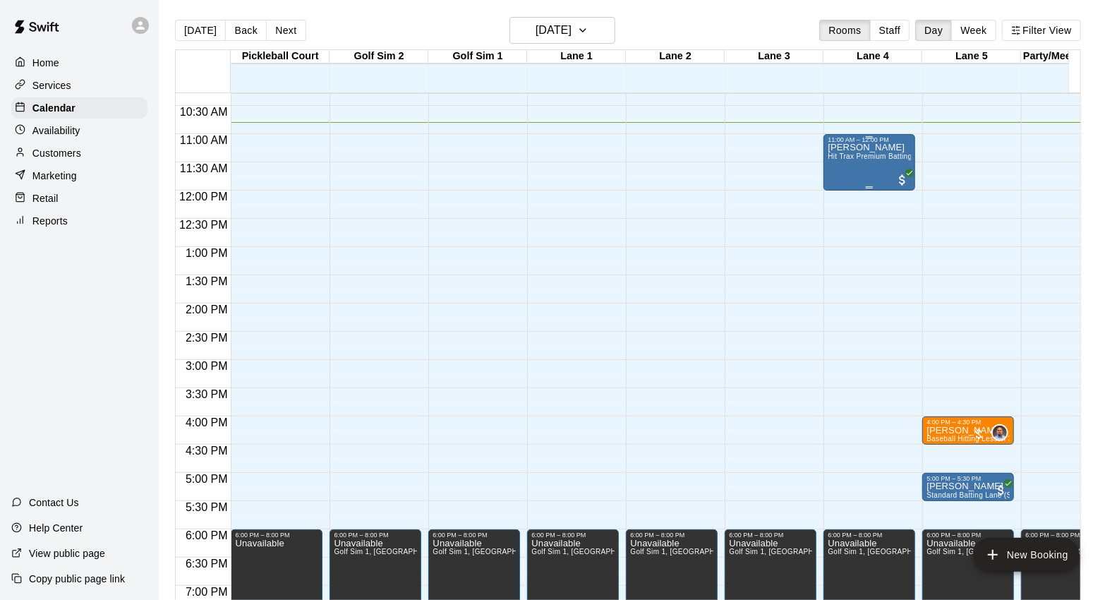
click at [869, 166] on div "[PERSON_NAME] Hit Trax Premium Batting Lane (Baseball) (Sports Attack I-Hack Pi…" at bounding box center [868, 443] width 83 height 600
click at [868, 153] on span "Hit Trax Premium Batting Lane (Baseball) (Sports Attack I-Hack Pitching Machine)" at bounding box center [964, 156] width 275 height 8
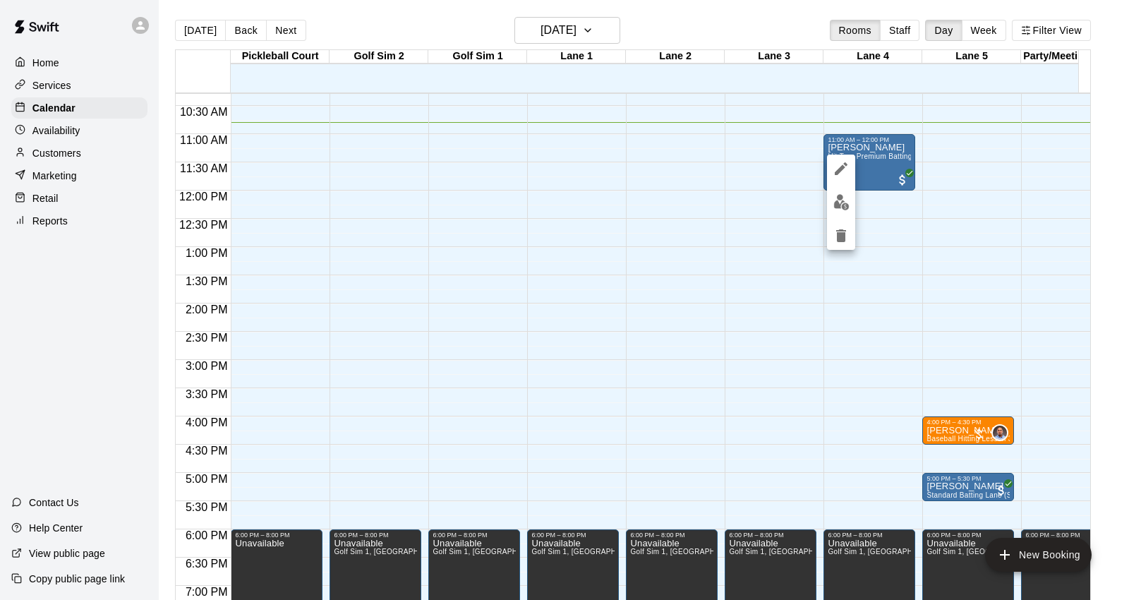
click at [854, 152] on div at bounding box center [564, 300] width 1129 height 600
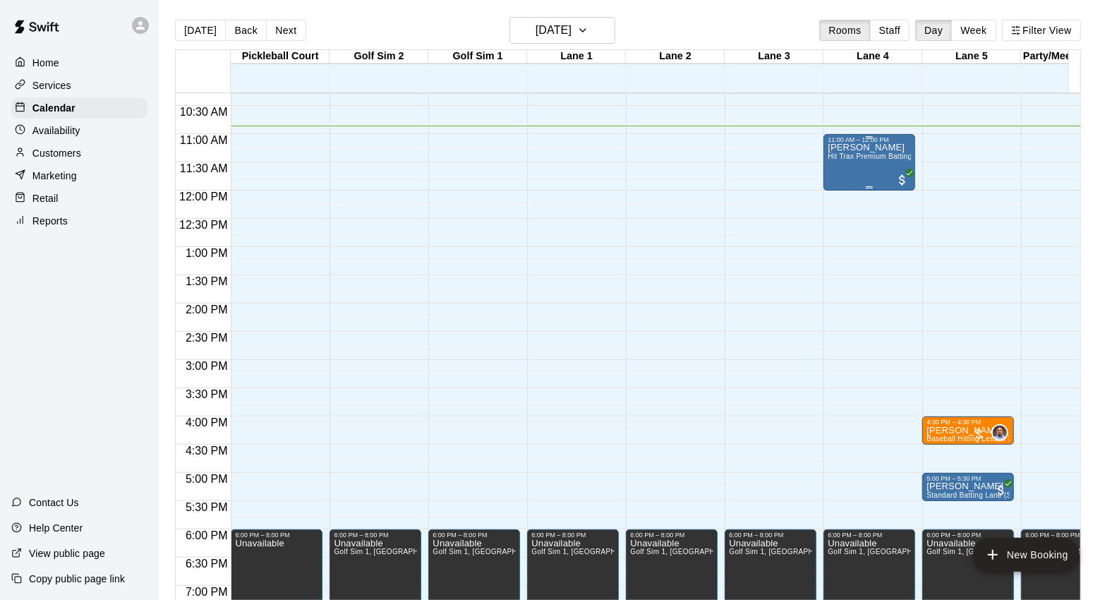
click at [859, 155] on span "Hit Trax Premium Batting Lane (Baseball) (Sports Attack I-Hack Pitching Machine)" at bounding box center [964, 156] width 275 height 8
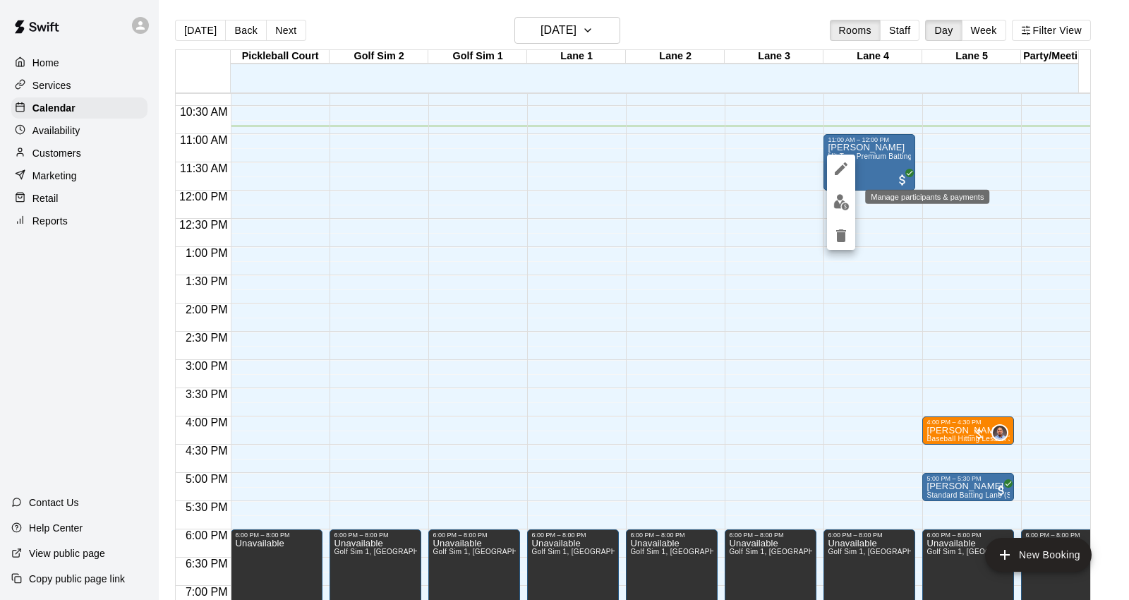
click at [836, 202] on img "edit" at bounding box center [841, 202] width 16 height 16
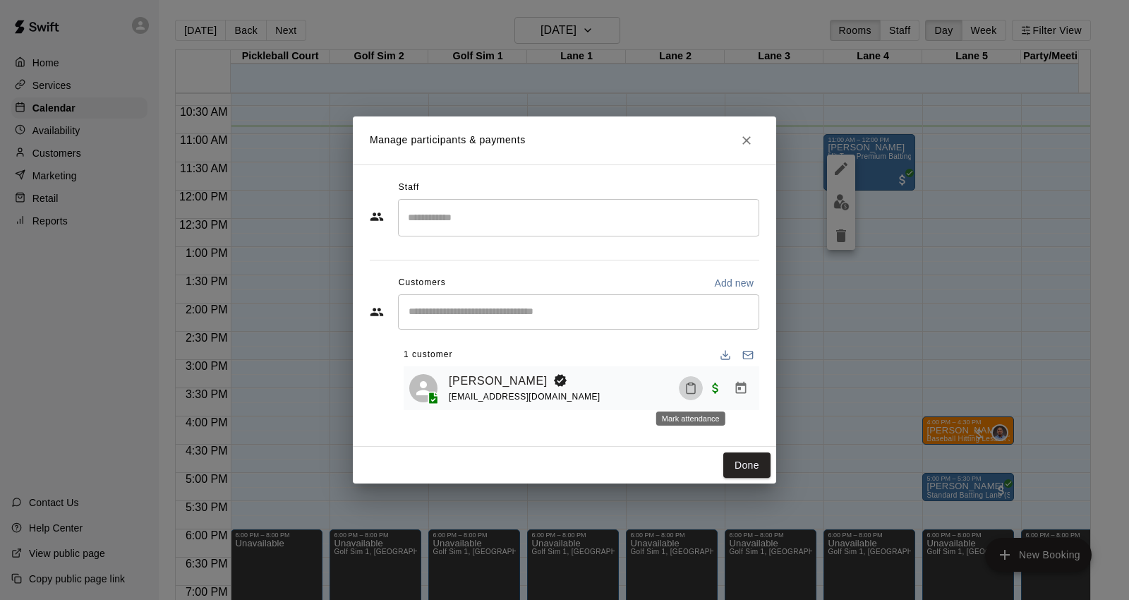
click at [700, 392] on button "Mark attendance" at bounding box center [691, 388] width 24 height 24
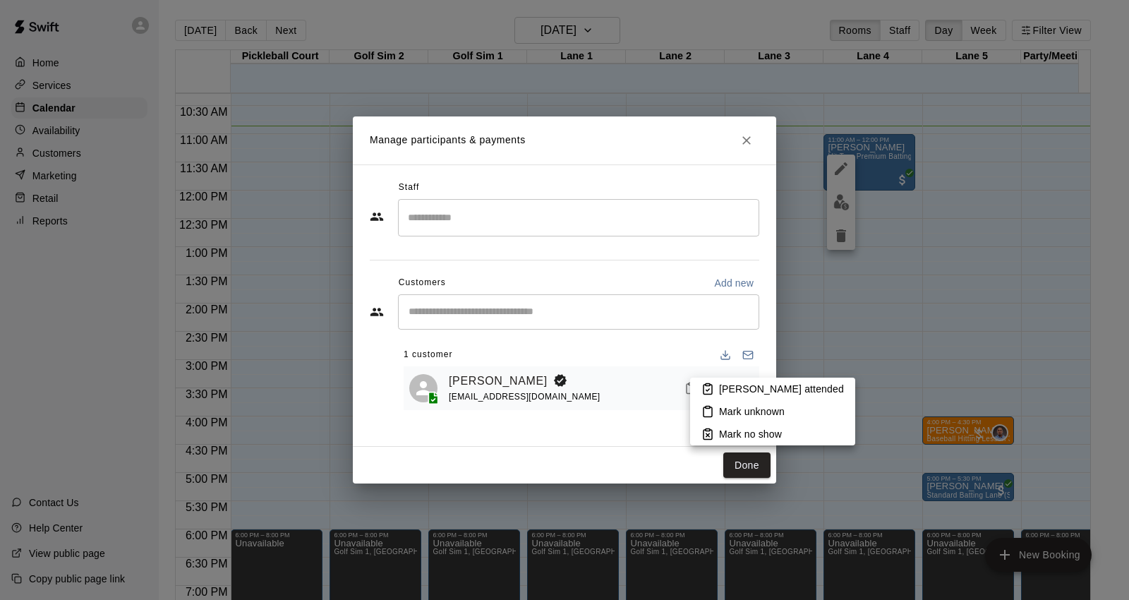
click at [734, 392] on p "[PERSON_NAME] attended" at bounding box center [781, 389] width 125 height 14
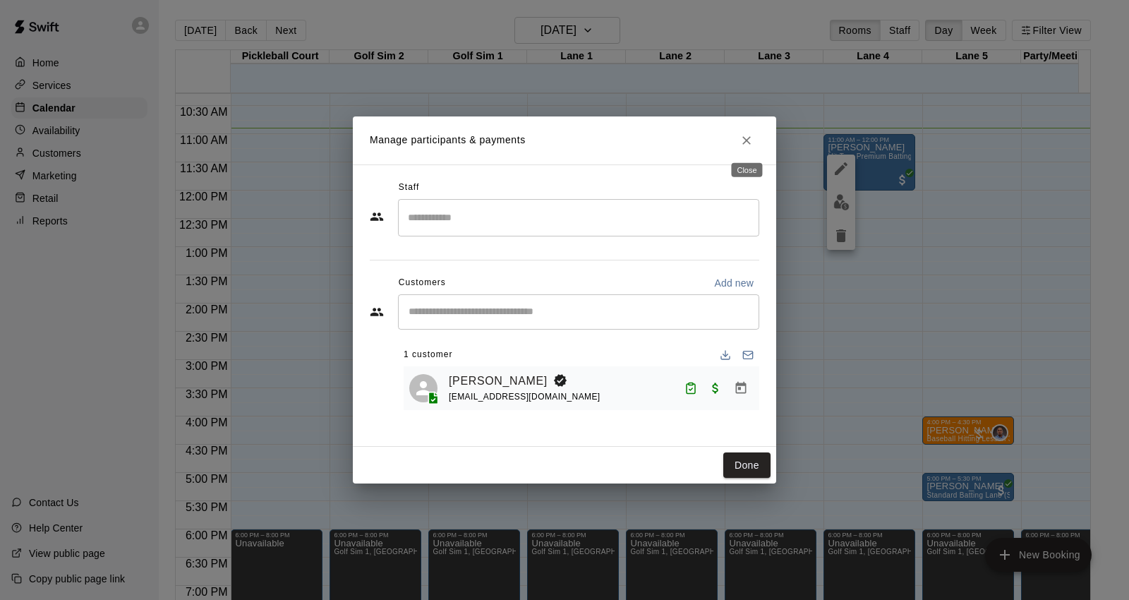
click at [746, 142] on icon "Close" at bounding box center [746, 140] width 14 height 14
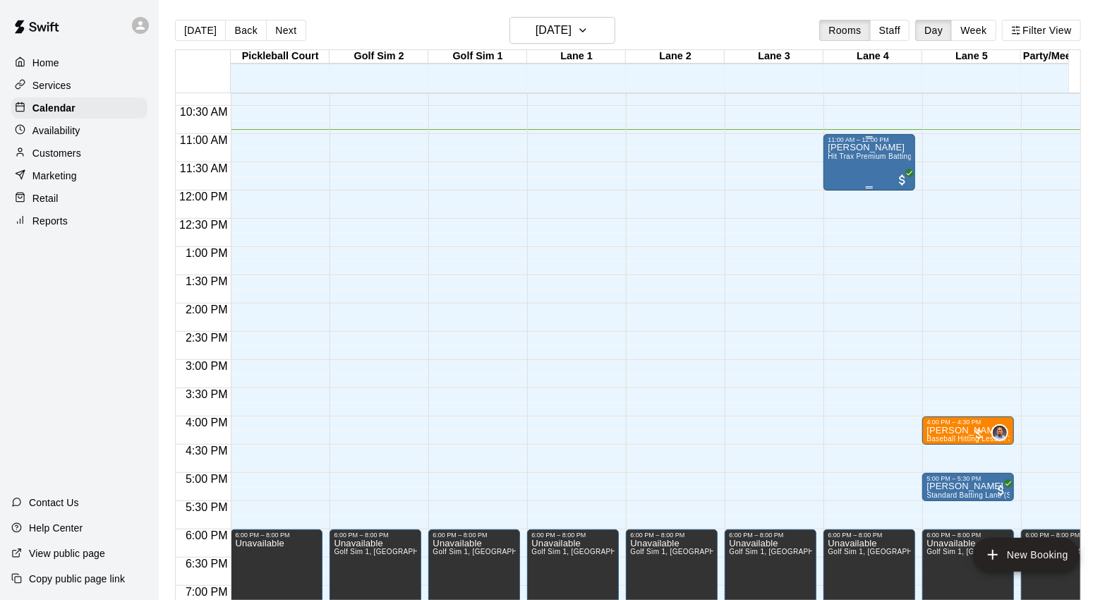
click at [828, 174] on div "[PERSON_NAME] Hit Trax Premium Batting Lane (Baseball) (Sports Attack I-Hack Pi…" at bounding box center [868, 443] width 83 height 600
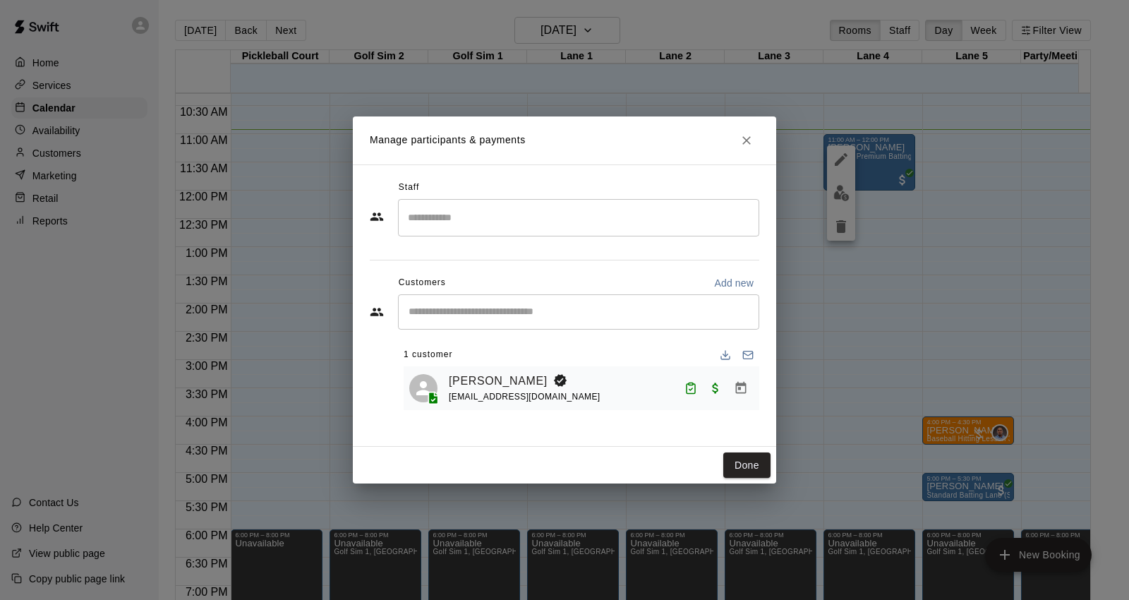
click at [871, 312] on div "Manage participants & payments Staff ​ Customers Add new ​ 1 customer [PERSON_N…" at bounding box center [564, 300] width 1129 height 600
